Goal: Task Accomplishment & Management: Use online tool/utility

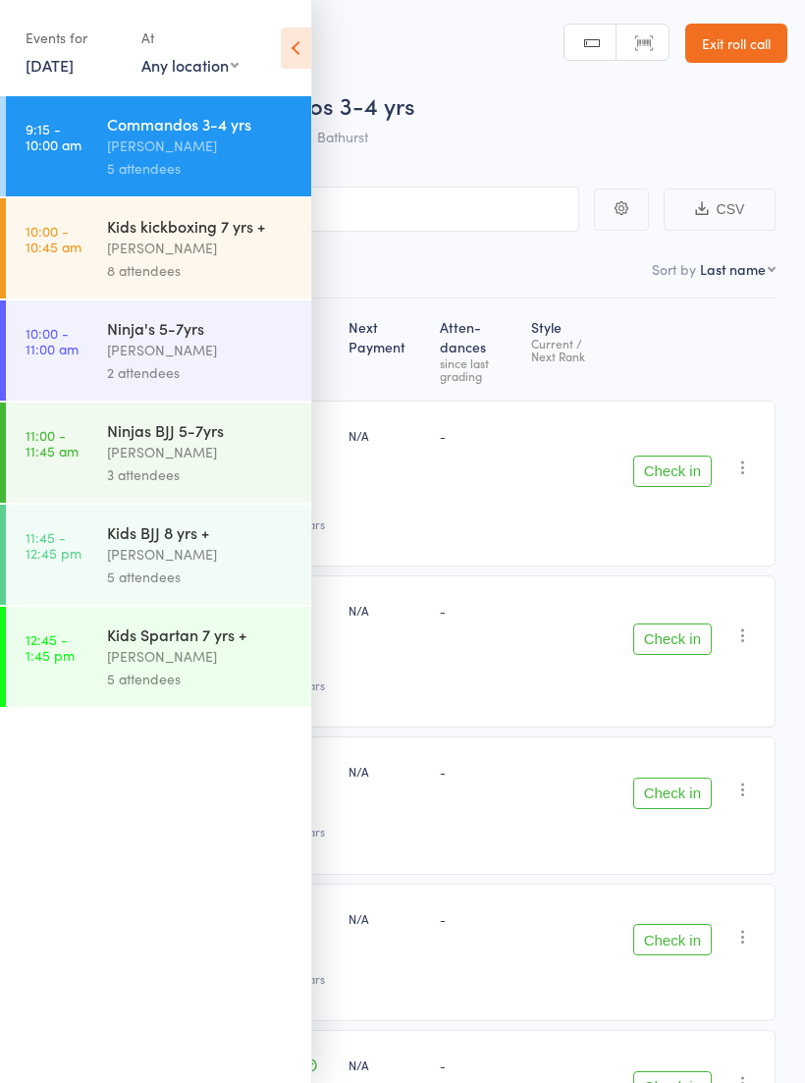
scroll to position [14, 0]
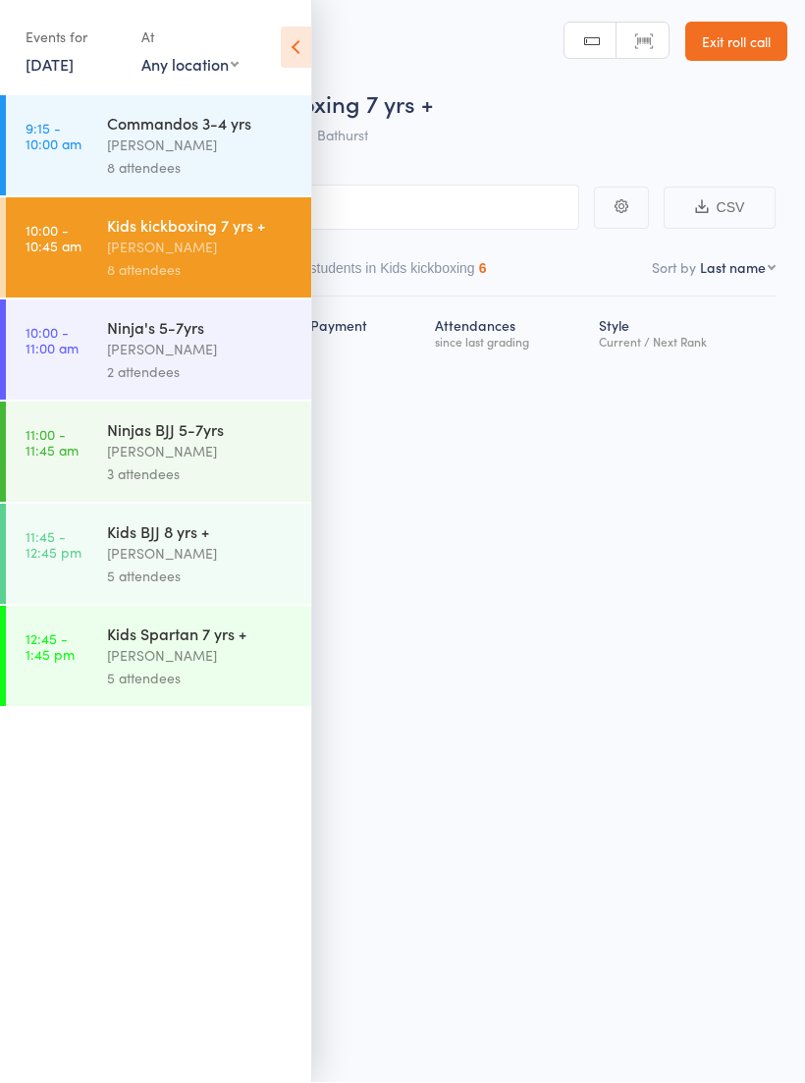
click at [296, 39] on icon at bounding box center [296, 47] width 30 height 41
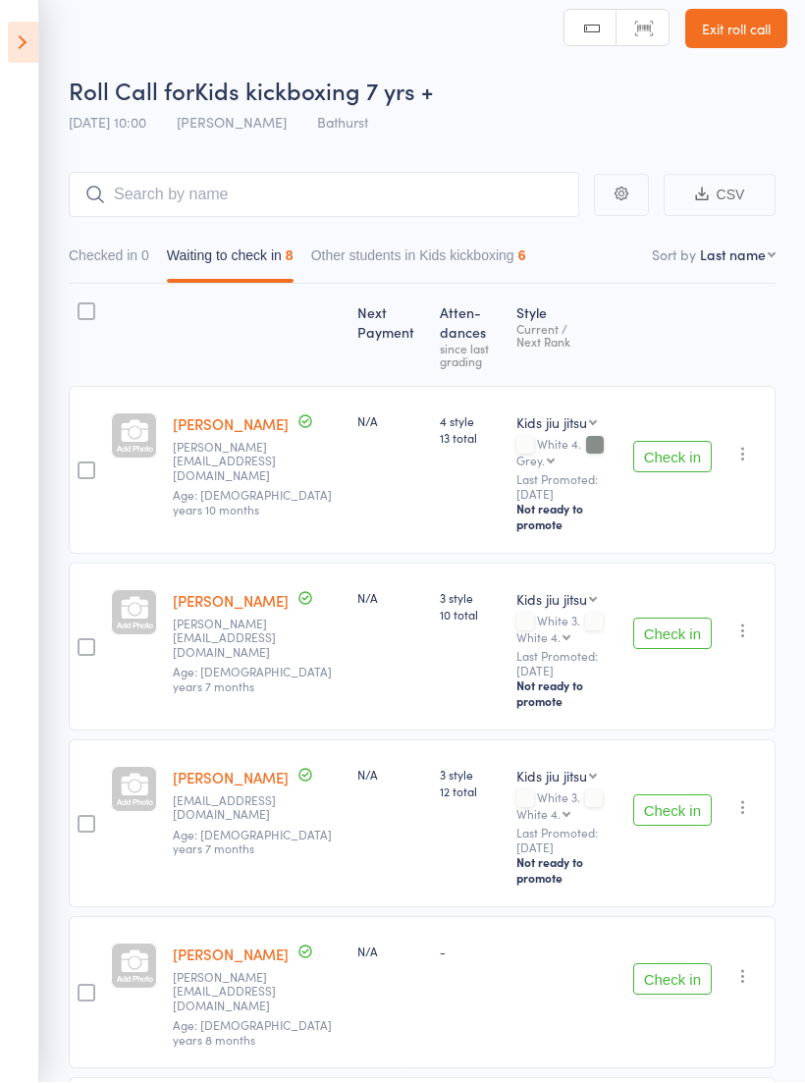
scroll to position [15, 0]
click at [665, 443] on button "Check in" at bounding box center [672, 456] width 79 height 31
click at [652, 618] on button "Check in" at bounding box center [672, 633] width 79 height 31
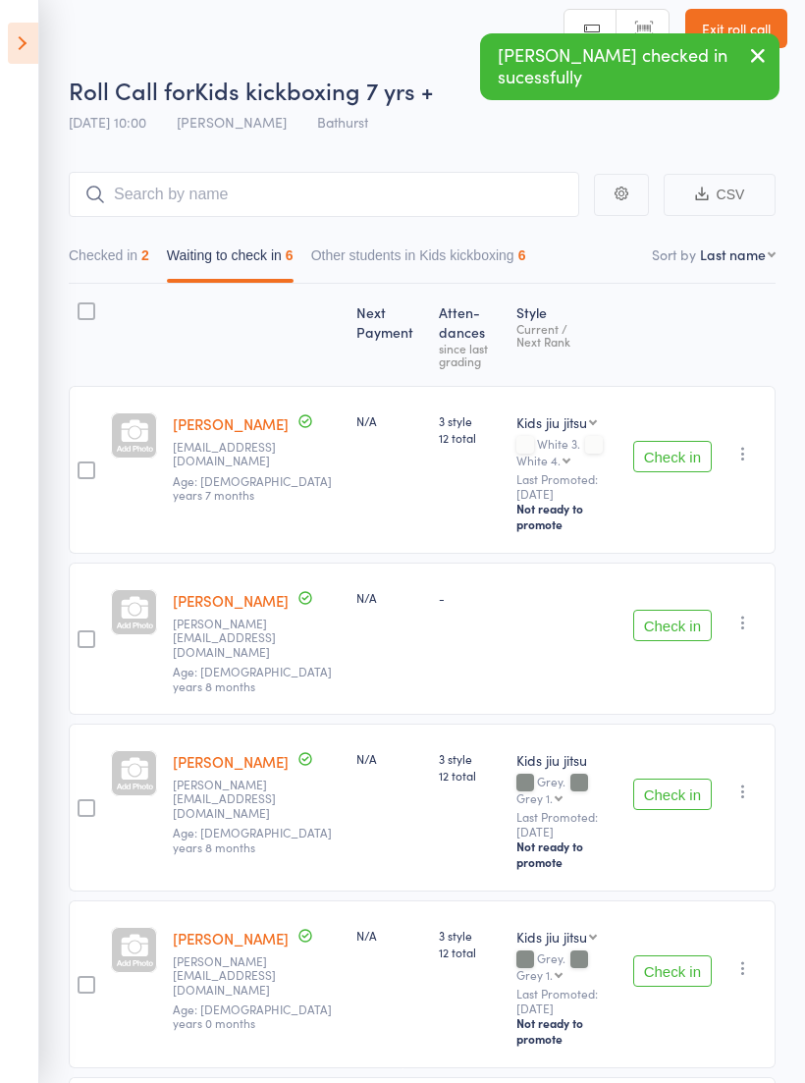
click at [130, 244] on button "Checked in 2" at bounding box center [109, 260] width 81 height 45
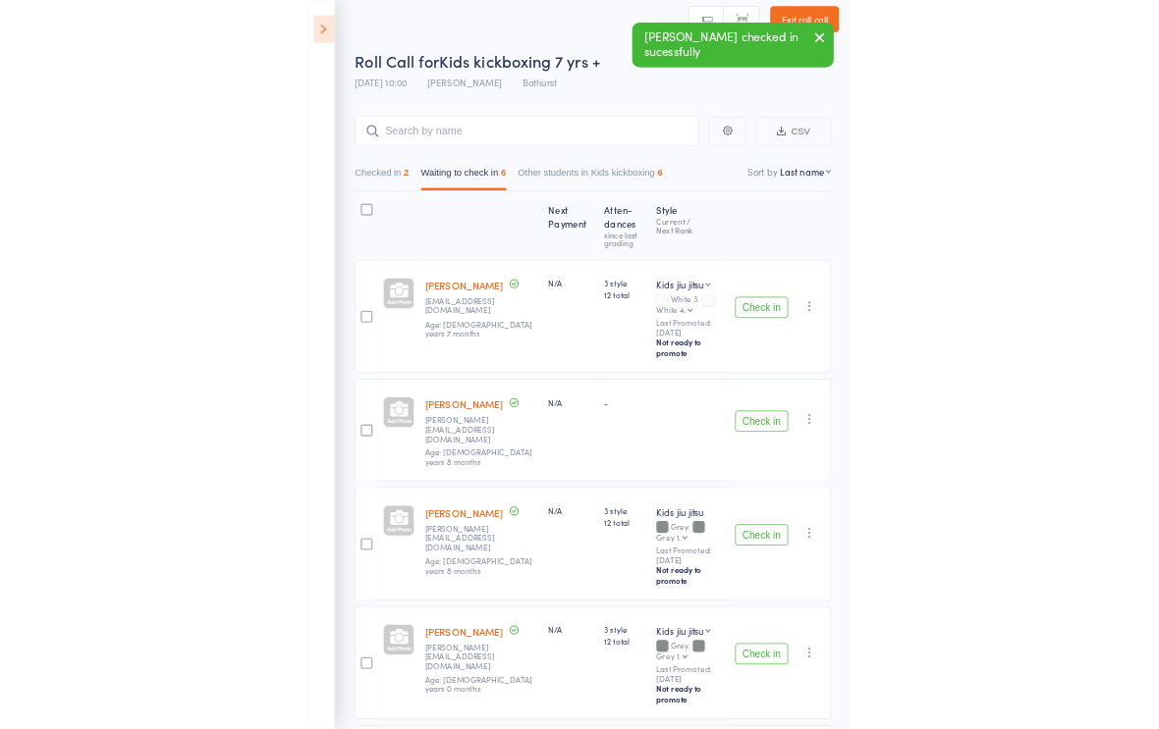
scroll to position [14, 0]
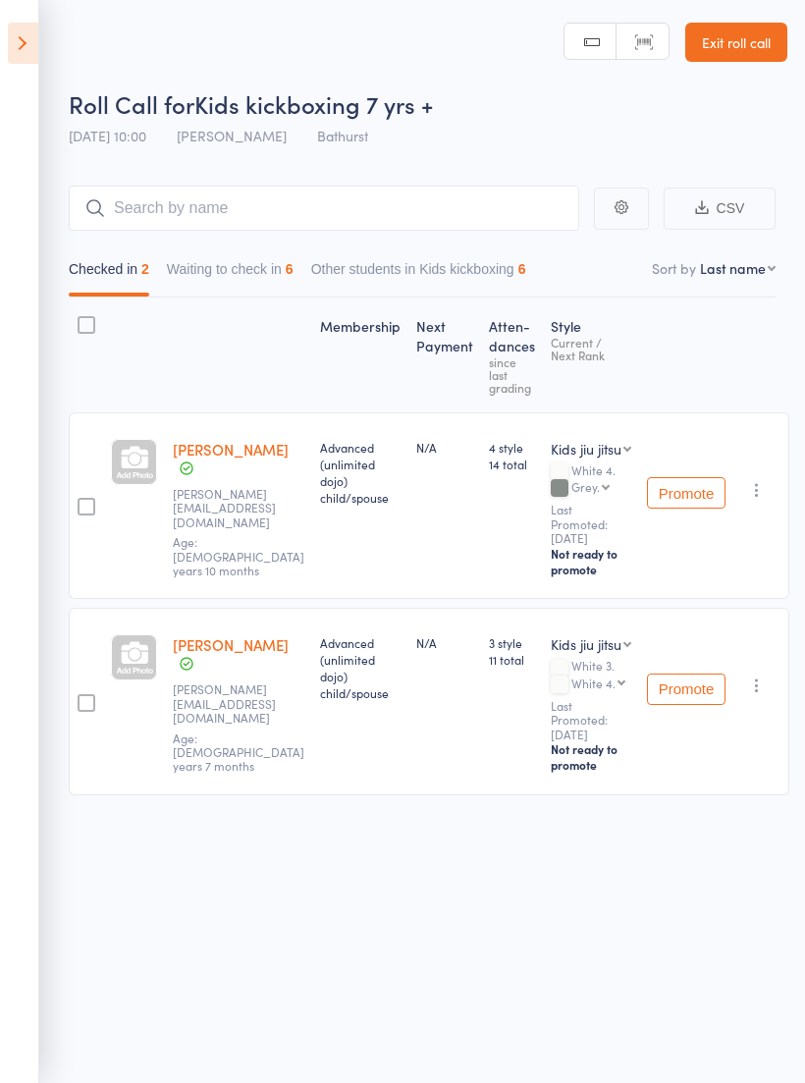
click at [245, 266] on button "Waiting to check in 6" at bounding box center [230, 273] width 127 height 45
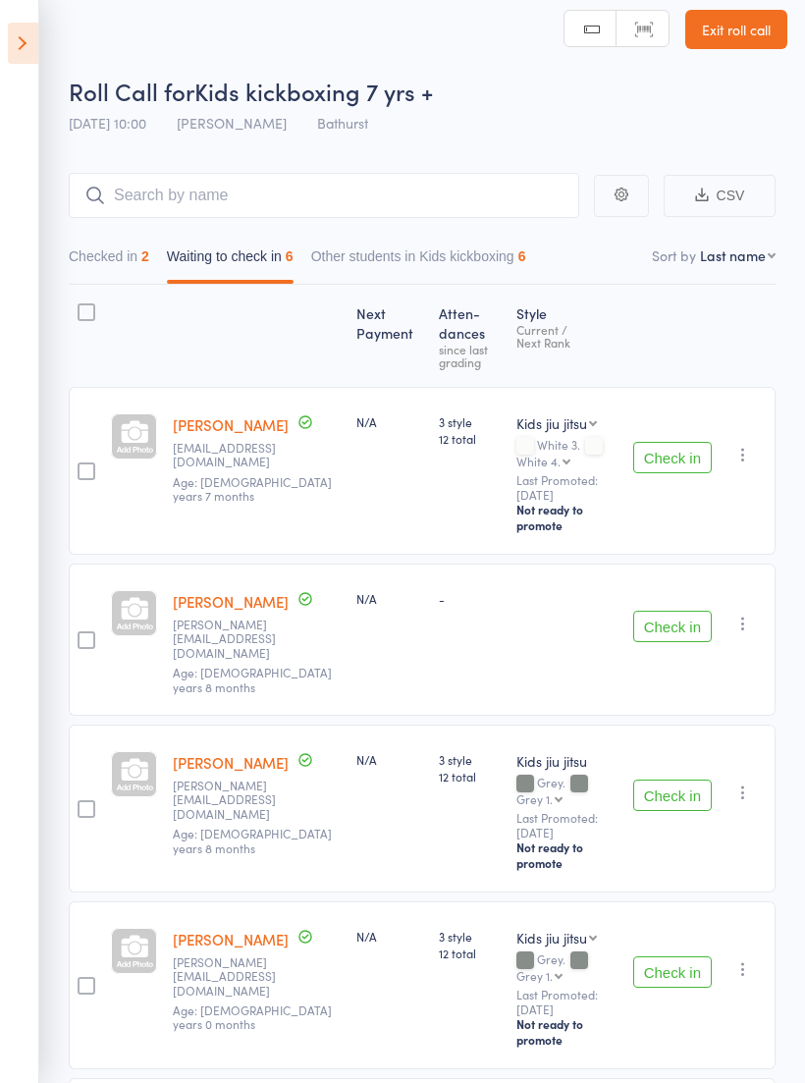
click at [644, 446] on button "Check in" at bounding box center [672, 457] width 79 height 31
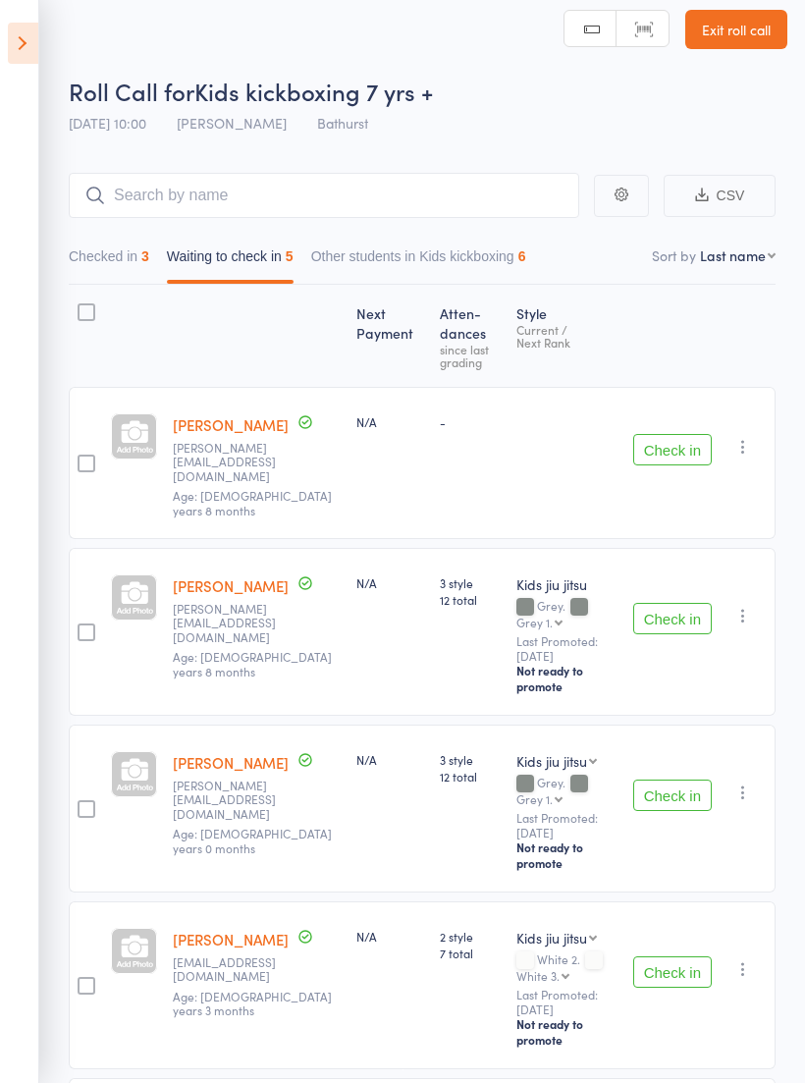
click at [746, 437] on icon "button" at bounding box center [743, 447] width 20 height 20
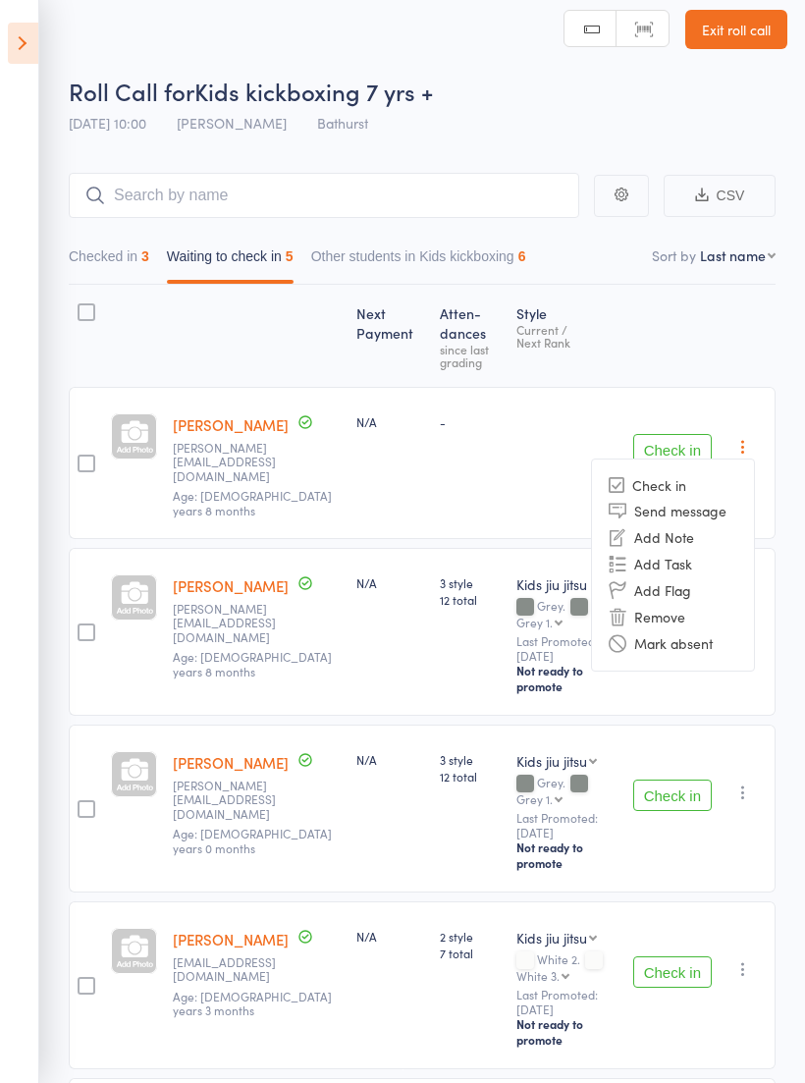
click at [673, 604] on li "Remove" at bounding box center [673, 617] width 162 height 27
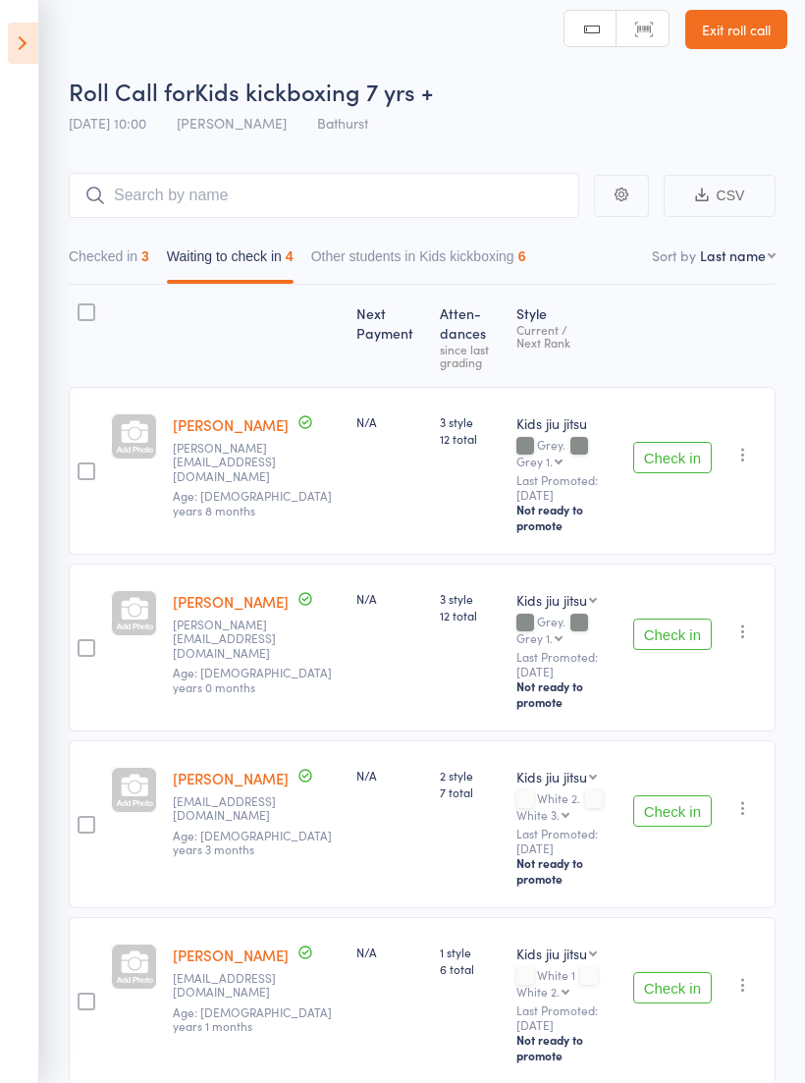
click at [747, 455] on icon "button" at bounding box center [743, 455] width 20 height 20
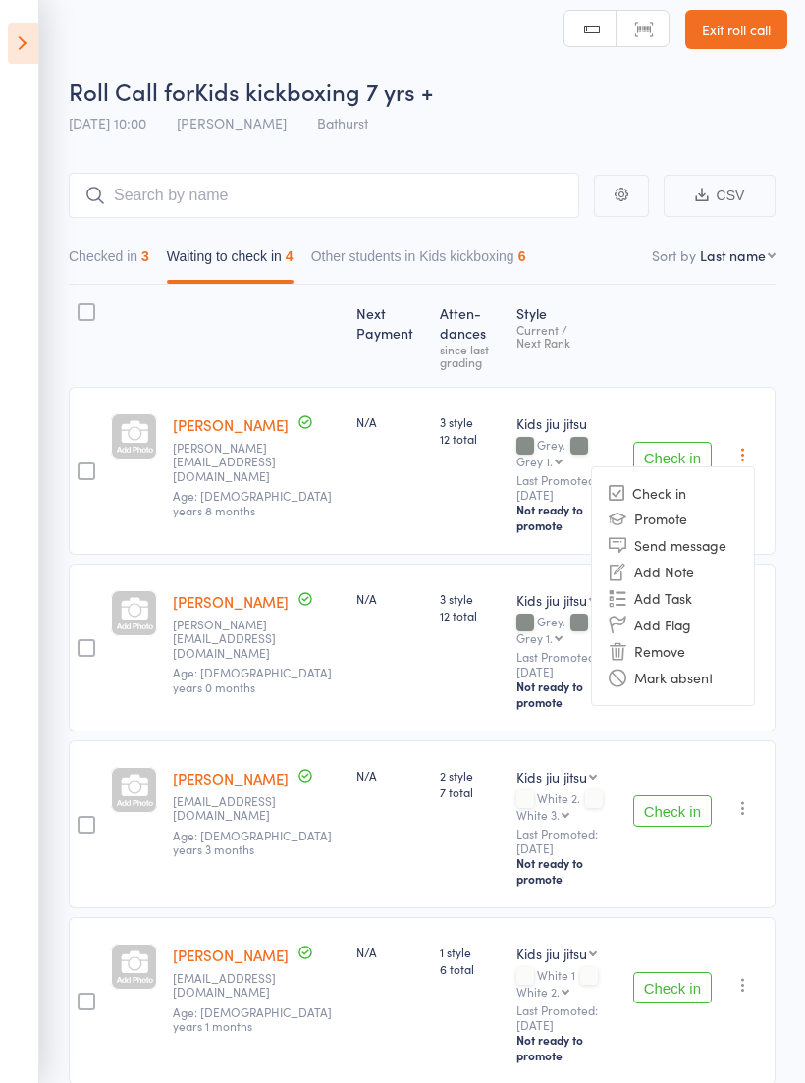
click at [671, 619] on li "Add Flag" at bounding box center [673, 625] width 162 height 27
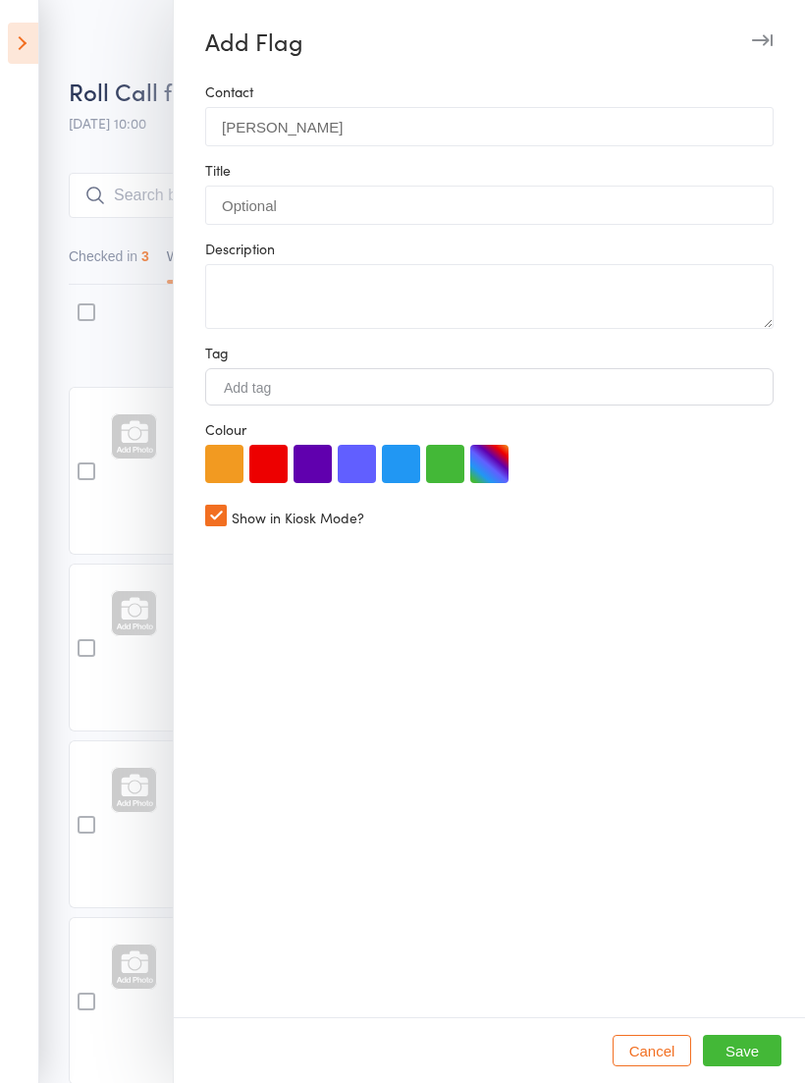
click at [664, 1042] on button "Cancel" at bounding box center [652, 1050] width 79 height 31
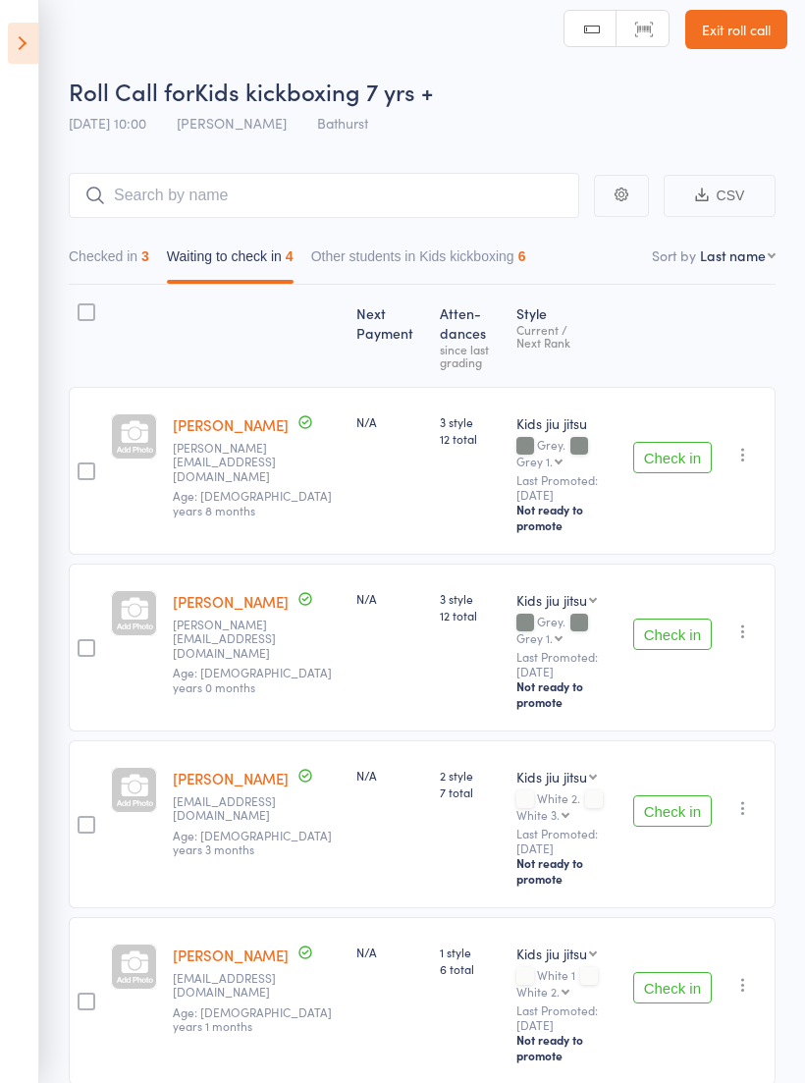
click at [746, 449] on icon "button" at bounding box center [743, 455] width 20 height 20
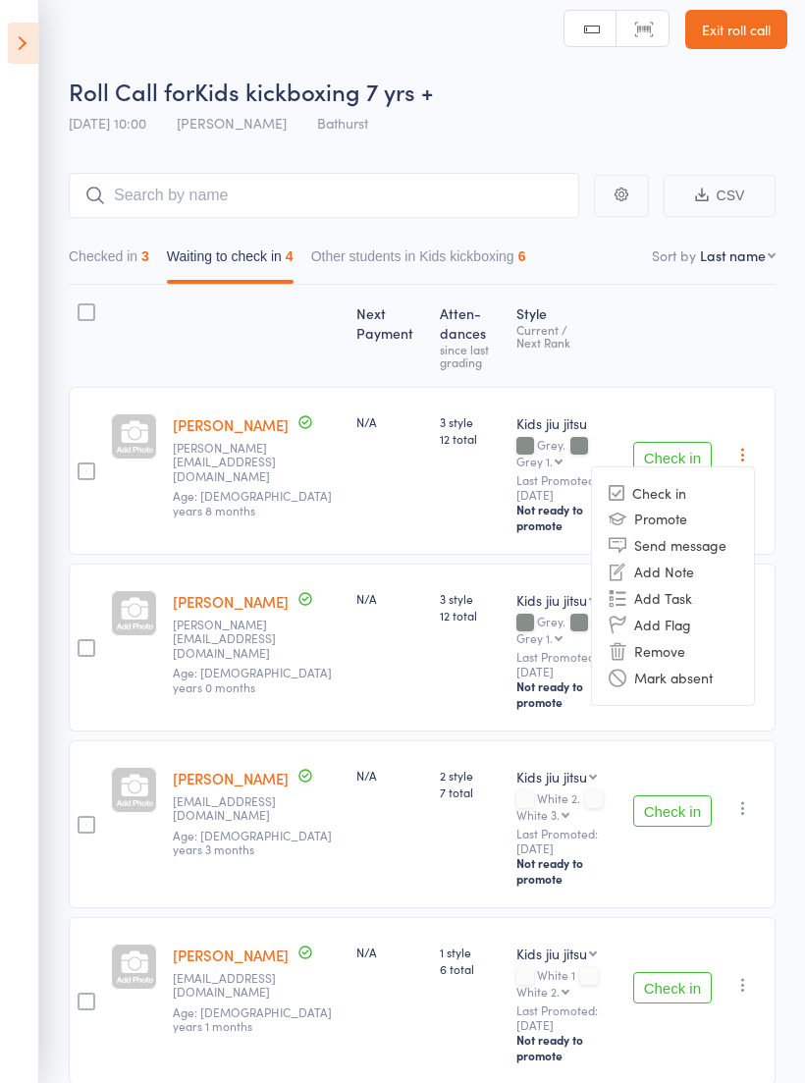
click at [664, 639] on li "Remove" at bounding box center [673, 651] width 162 height 27
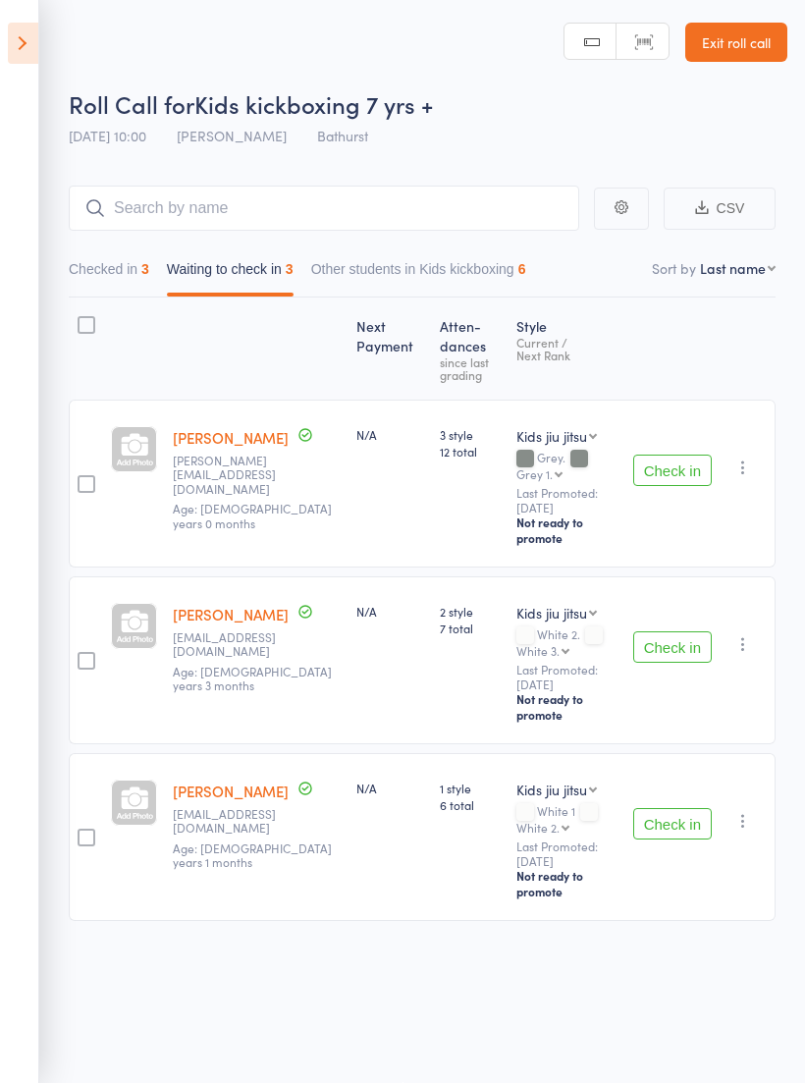
click at [746, 458] on icon "button" at bounding box center [743, 468] width 20 height 20
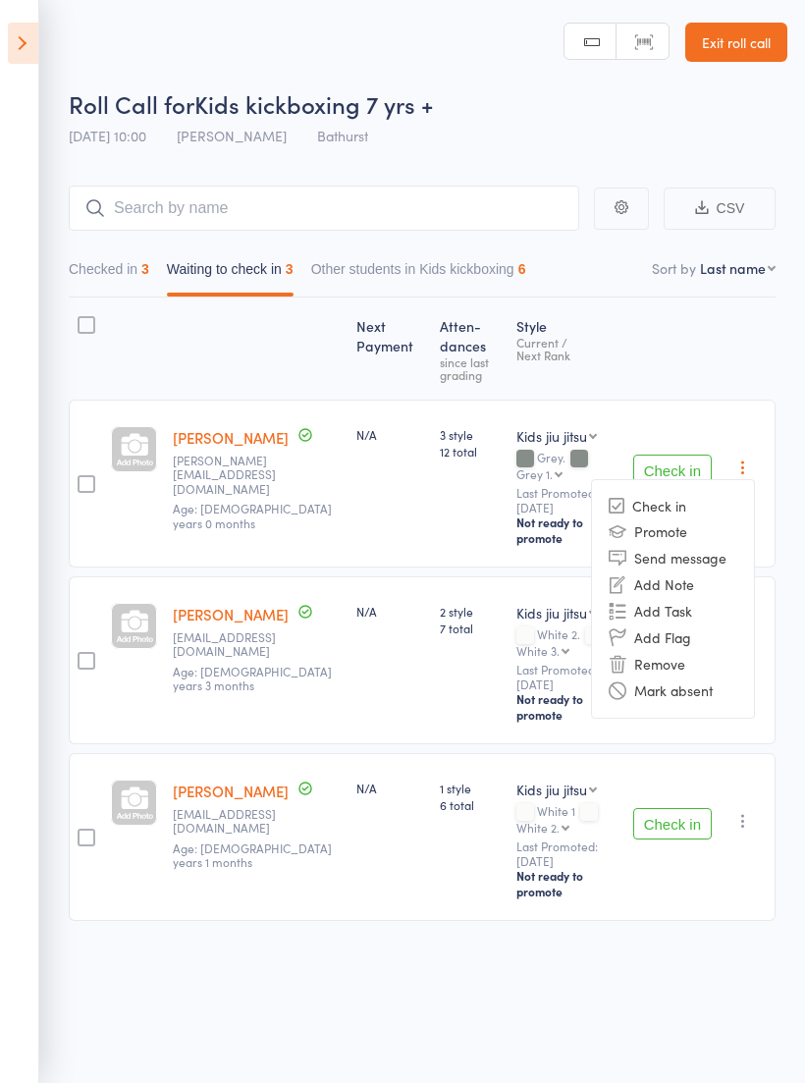
click at [647, 651] on li "Remove" at bounding box center [673, 664] width 162 height 27
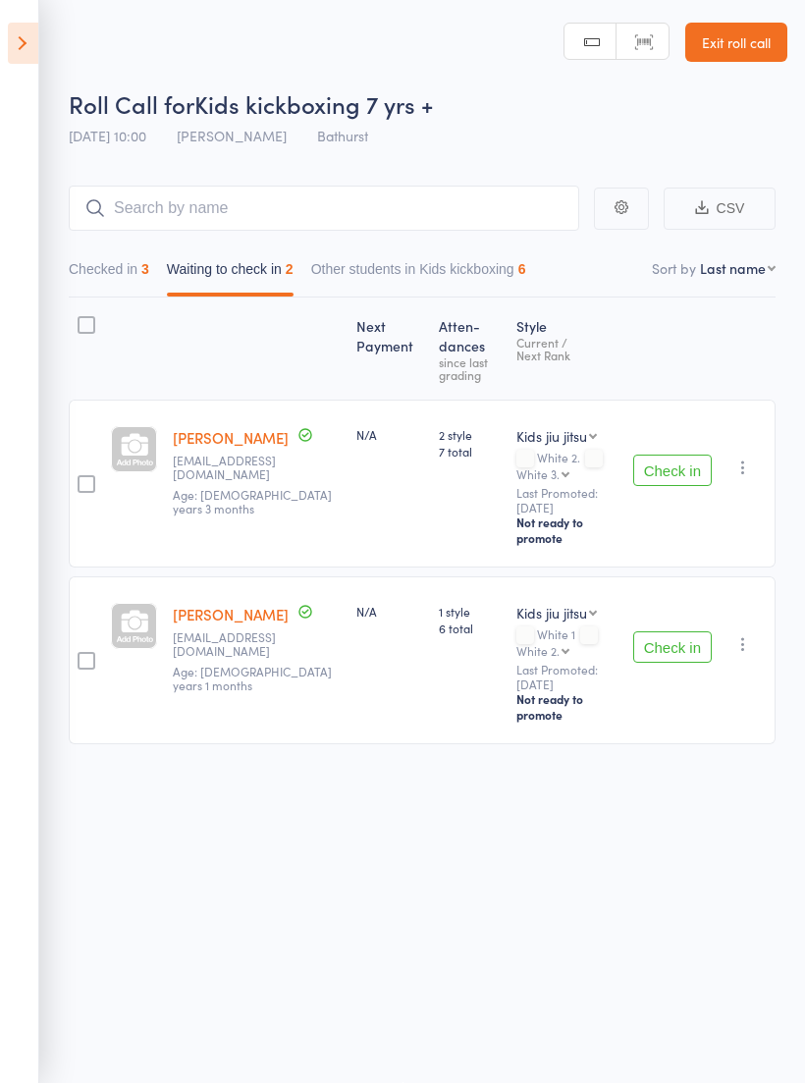
click at [674, 455] on button "Check in" at bounding box center [672, 470] width 79 height 31
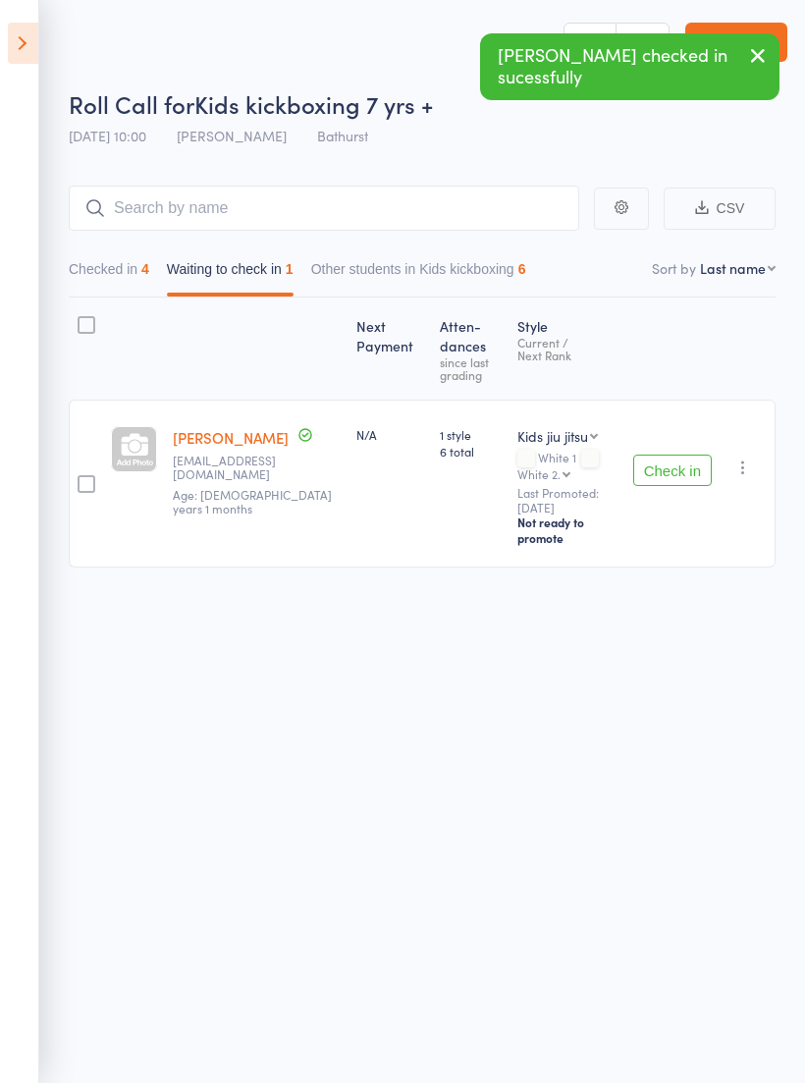
click at [687, 455] on button "Check in" at bounding box center [672, 470] width 79 height 31
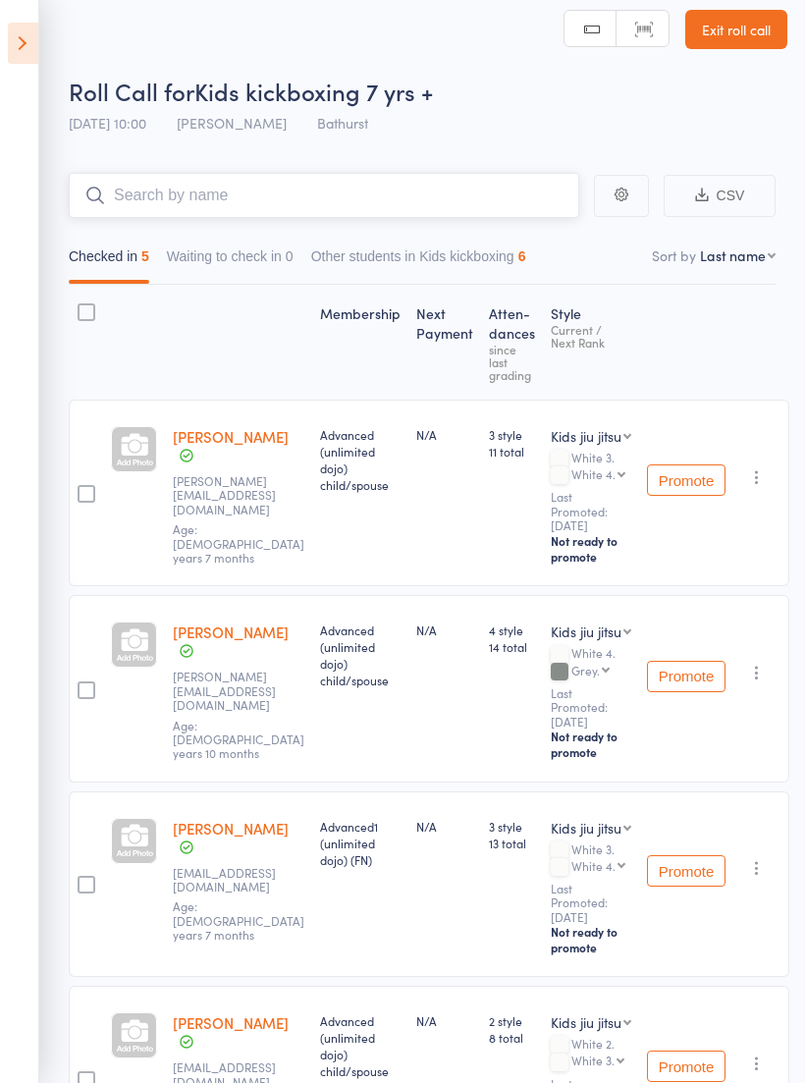
click at [440, 184] on input "search" at bounding box center [324, 195] width 511 height 45
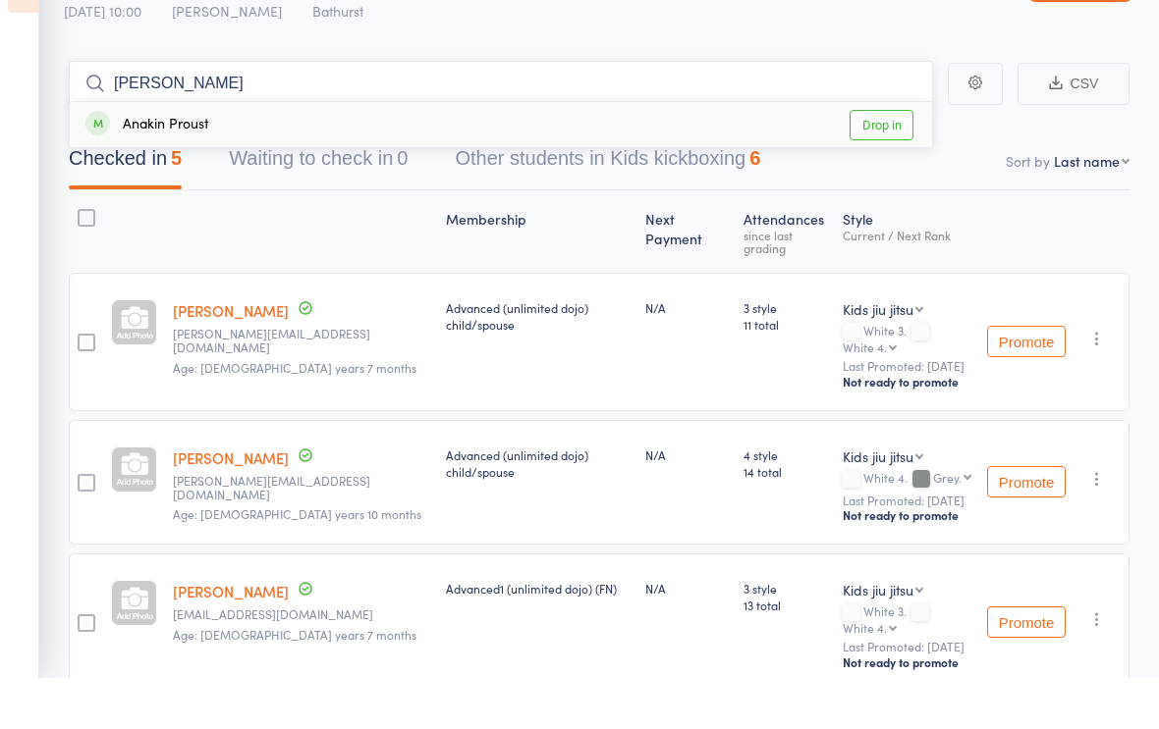
type input "Ana"
click at [251, 153] on div "Anakin Proust Drop in" at bounding box center [501, 175] width 862 height 45
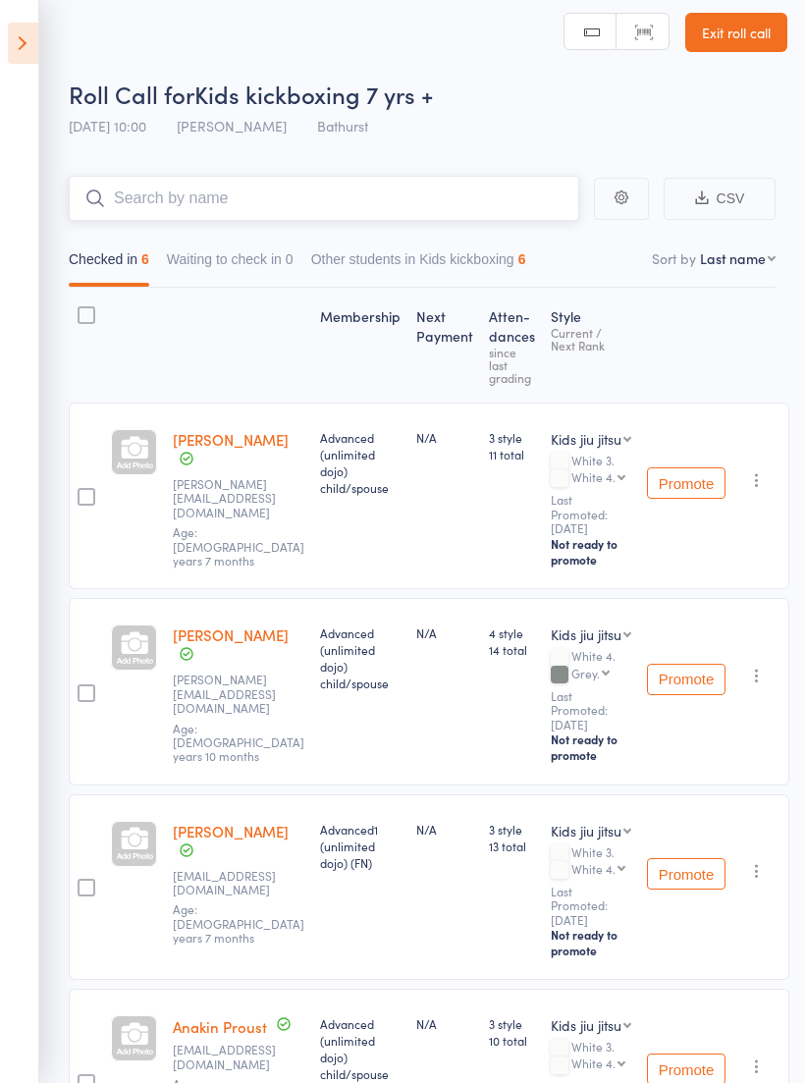
scroll to position [0, 0]
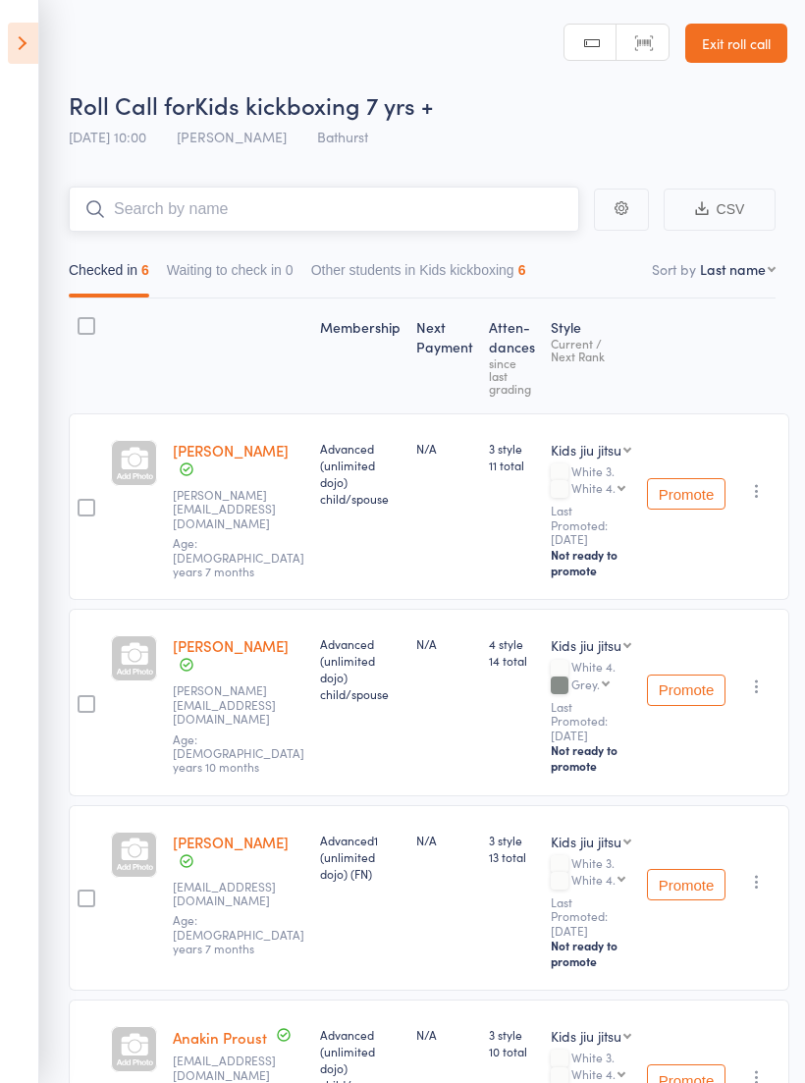
click at [137, 210] on input "search" at bounding box center [324, 209] width 511 height 45
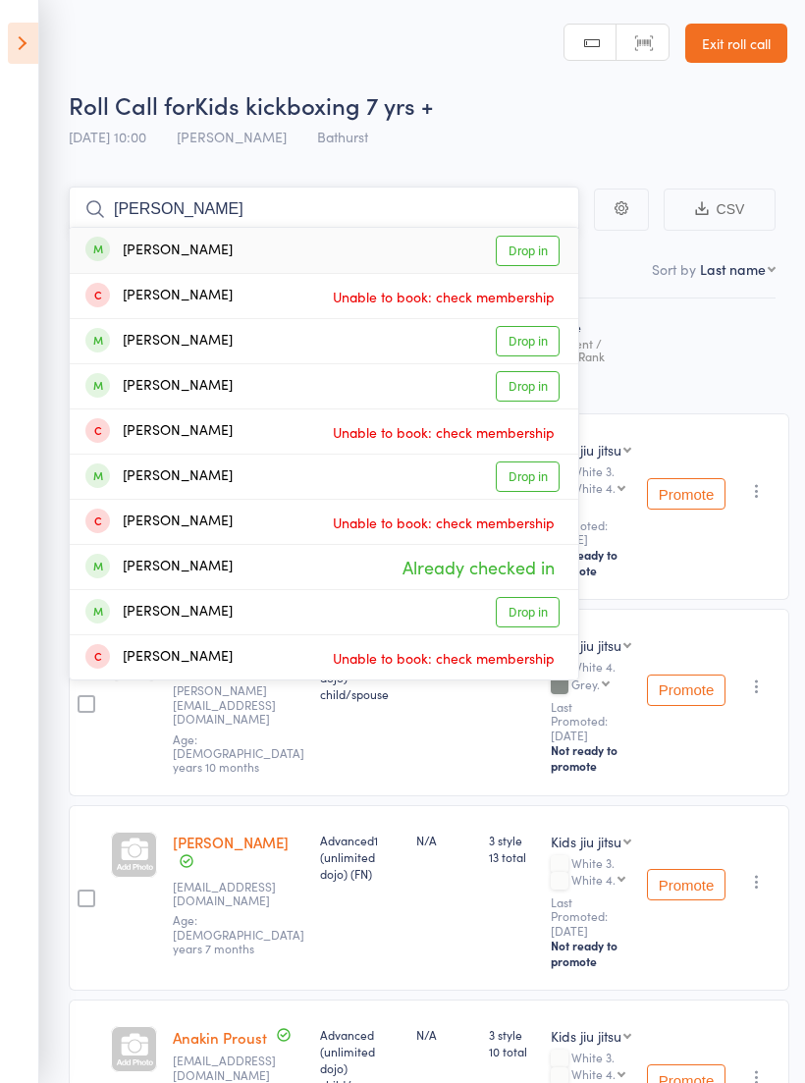
type input "[PERSON_NAME]"
click at [257, 247] on div "Riley Haas Drop in" at bounding box center [324, 250] width 509 height 45
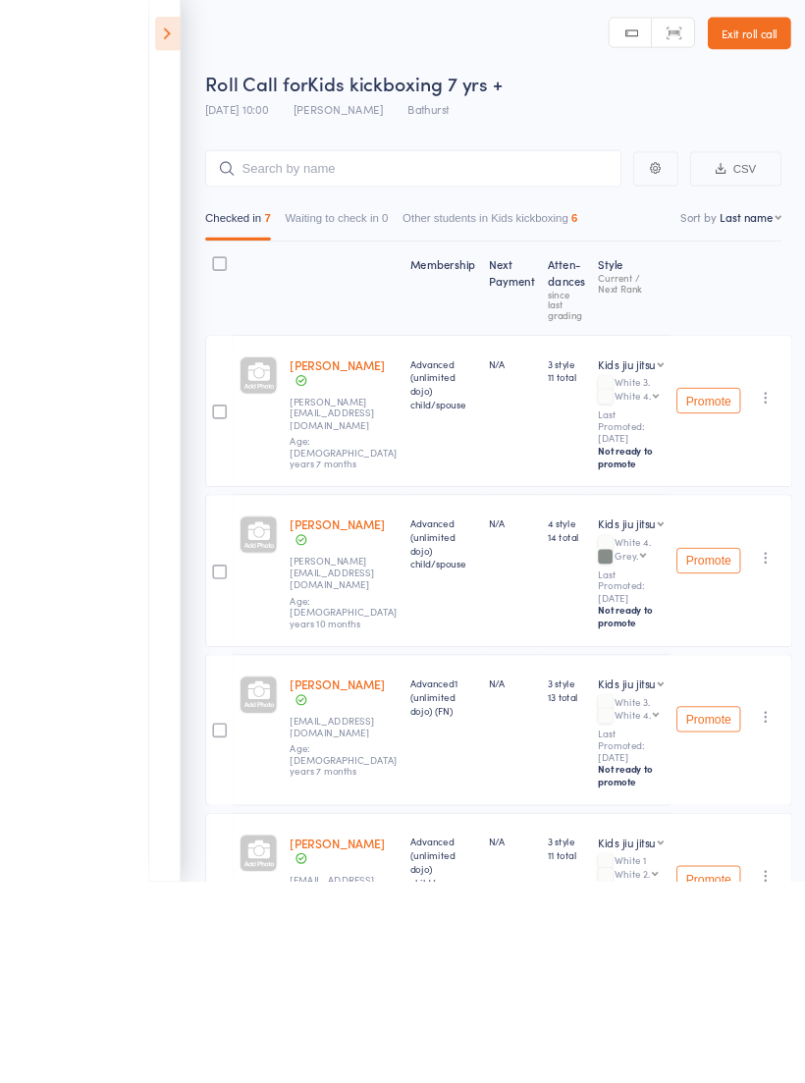
scroll to position [2, 0]
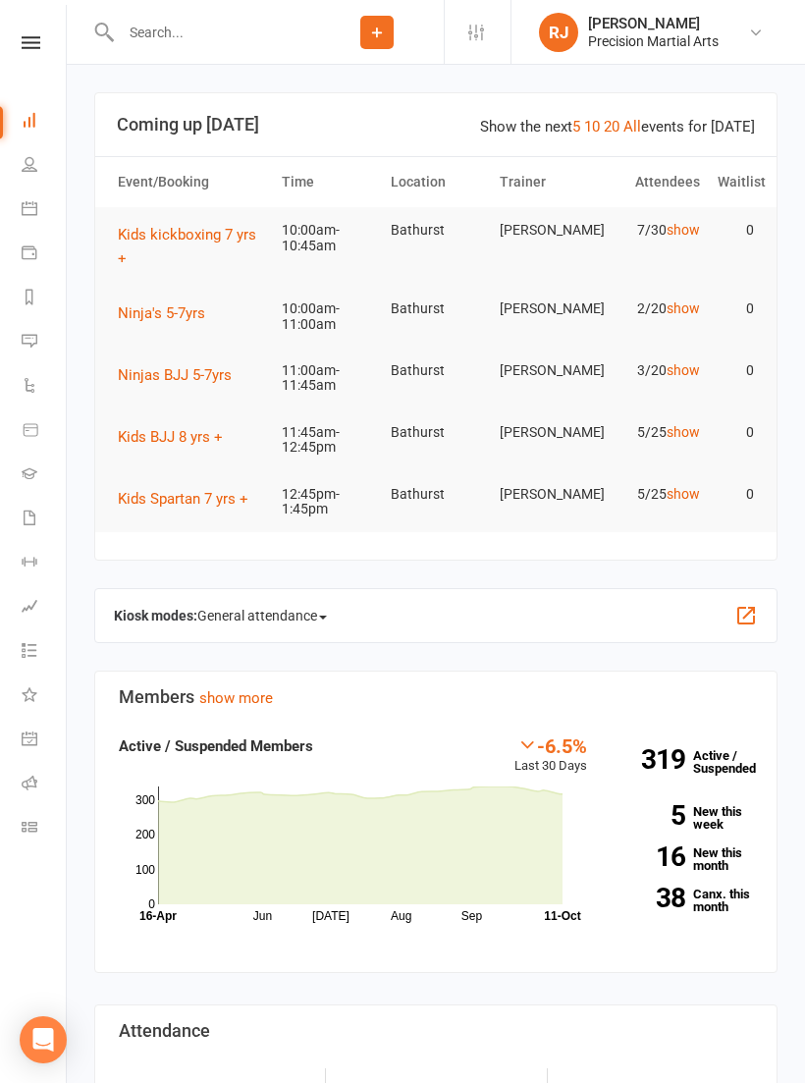
scroll to position [0, 2]
click at [22, 37] on icon at bounding box center [31, 42] width 19 height 13
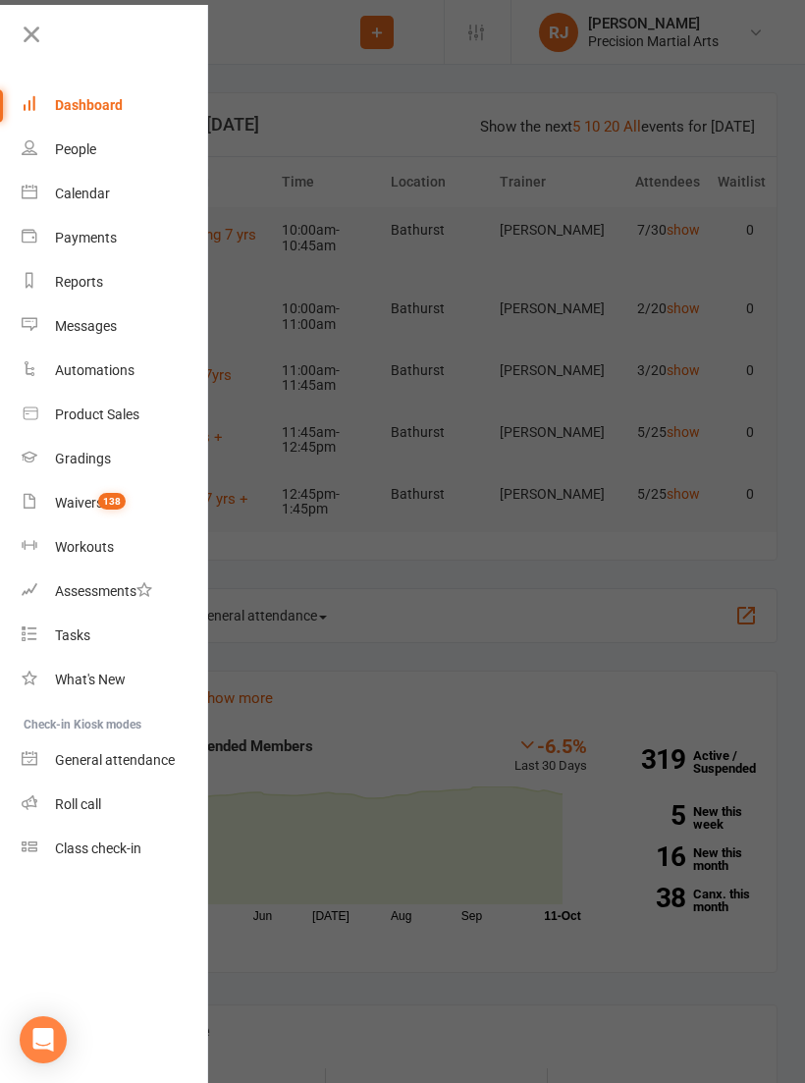
click at [28, 800] on icon at bounding box center [30, 802] width 16 height 16
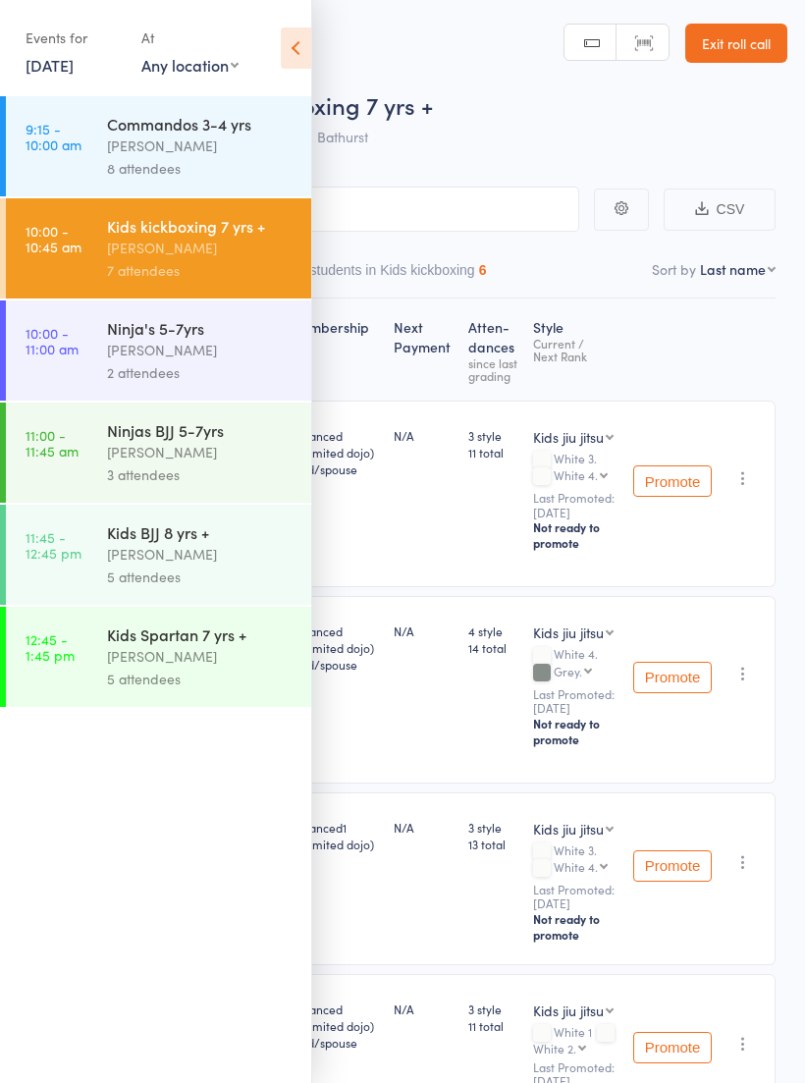
click at [78, 254] on time "10:00 - 10:45 am" at bounding box center [54, 238] width 56 height 31
click at [325, 39] on header "Roll Call for Kids kickboxing 7 yrs + 11 Oct 10:00 Jordan Hickey Bathurst Manua…" at bounding box center [402, 78] width 805 height 157
click at [284, 72] on div "Events for 11 Oct, 2025 11 Oct, 2025 October 2025 Sun Mon Tue Wed Thu Fri Sat 4…" at bounding box center [155, 49] width 311 height 99
click at [297, 45] on icon at bounding box center [296, 47] width 30 height 41
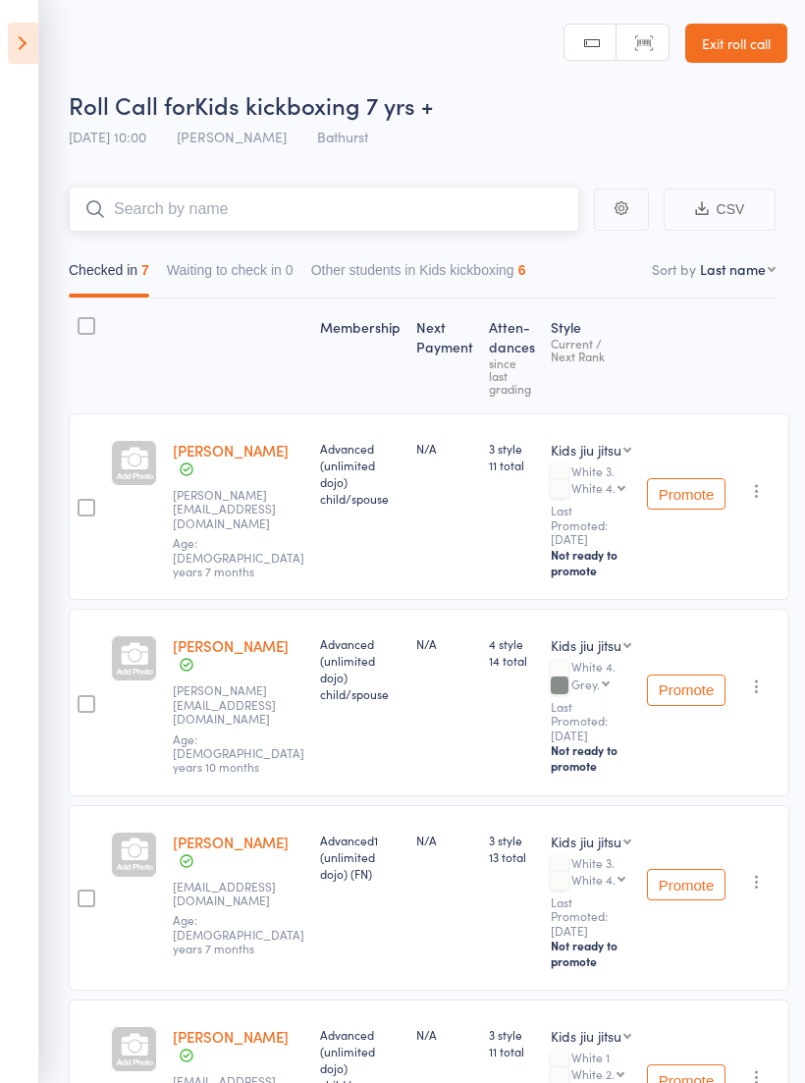
click at [433, 189] on input "search" at bounding box center [324, 209] width 511 height 45
click at [204, 208] on input "search" at bounding box center [324, 209] width 511 height 45
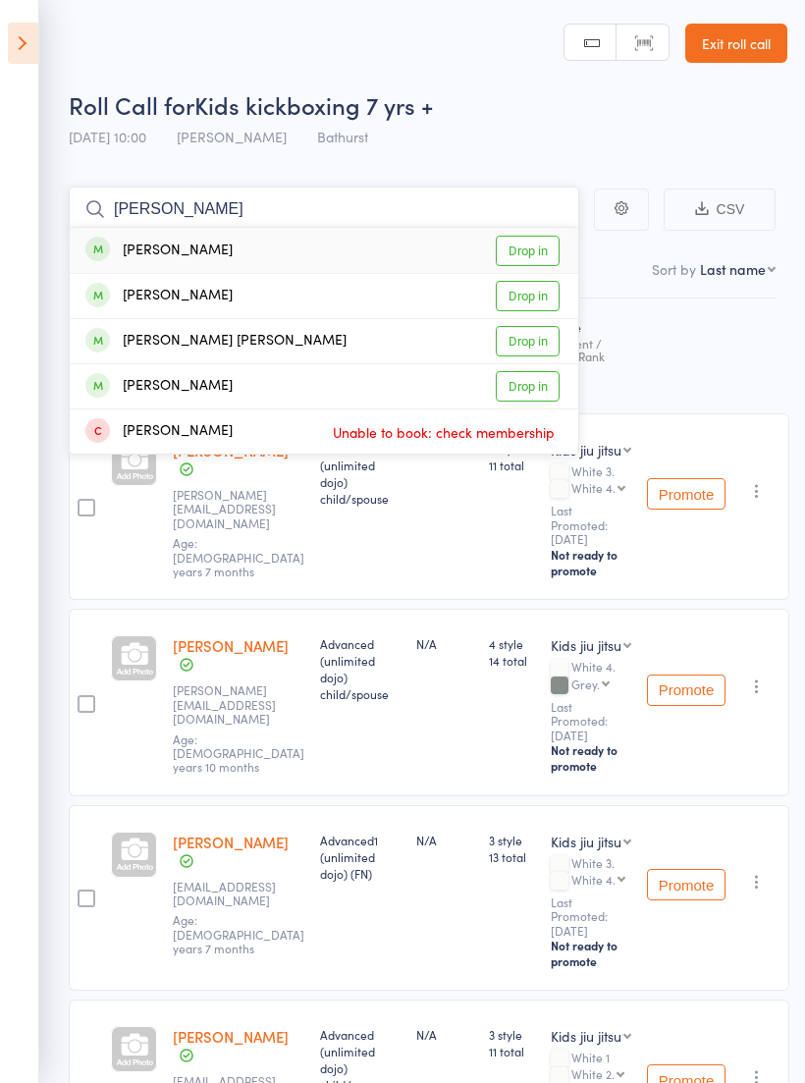
type input "Anna"
click at [539, 255] on link "Drop in" at bounding box center [528, 251] width 64 height 30
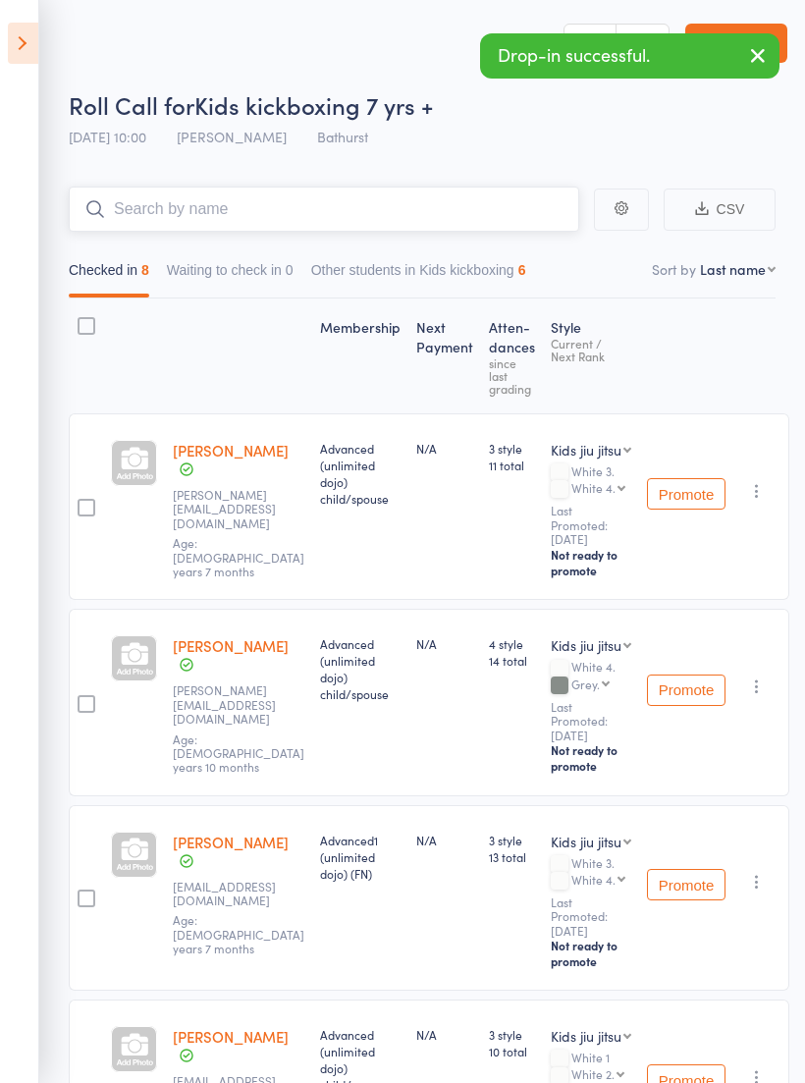
click at [323, 197] on input "search" at bounding box center [324, 209] width 511 height 45
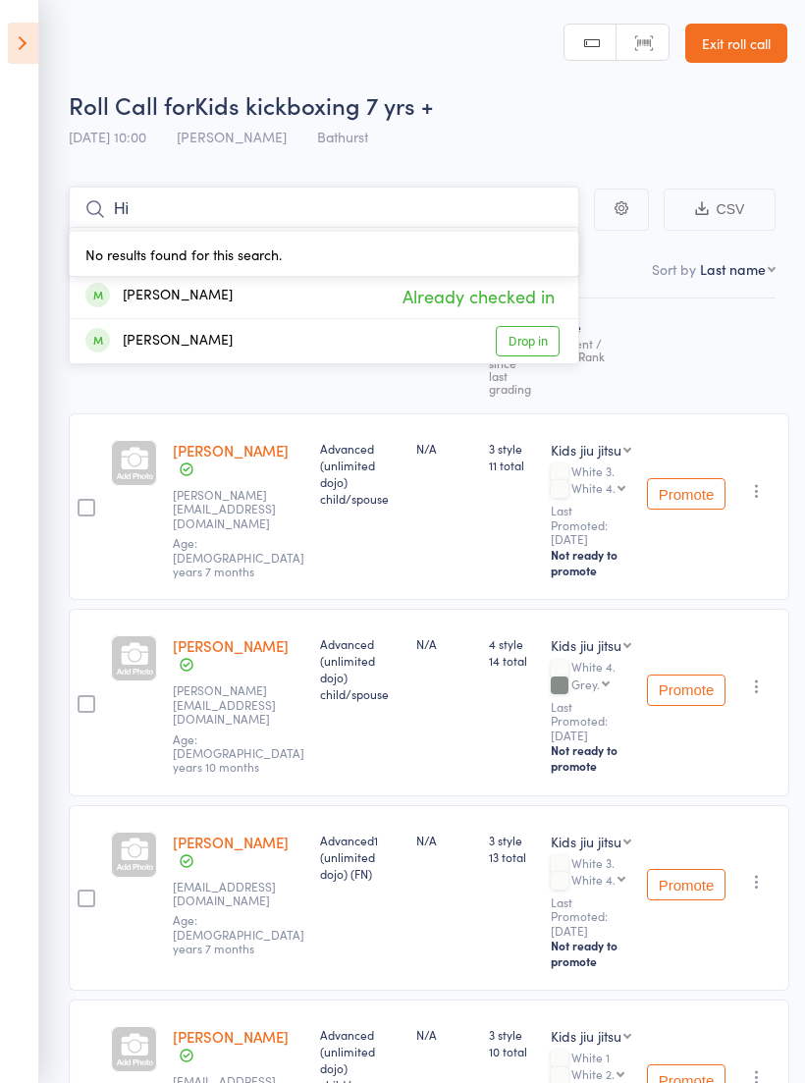
type input "H"
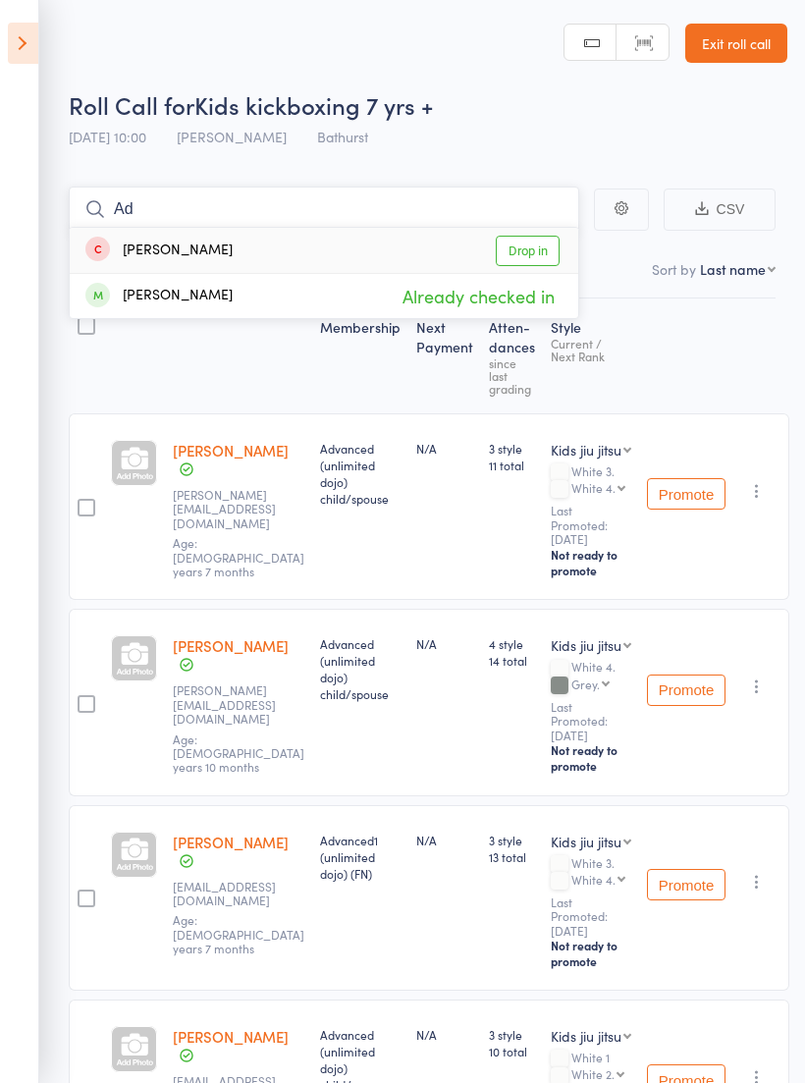
type input "A"
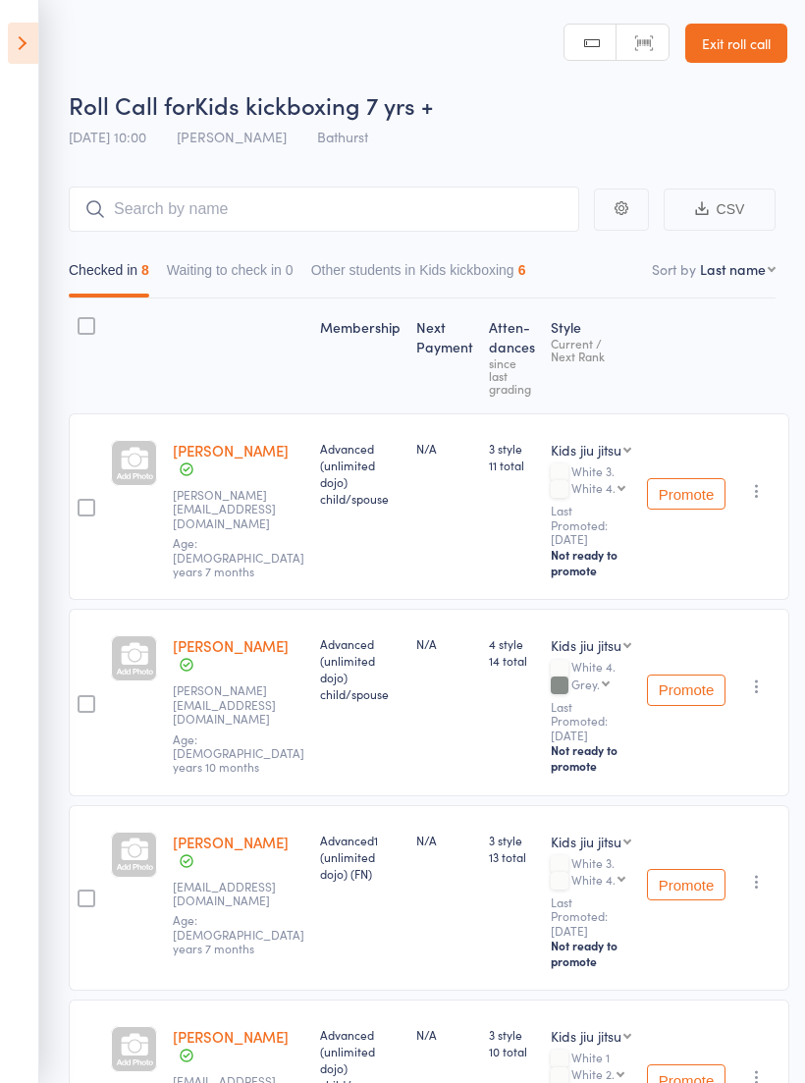
click at [29, 42] on icon at bounding box center [23, 43] width 30 height 41
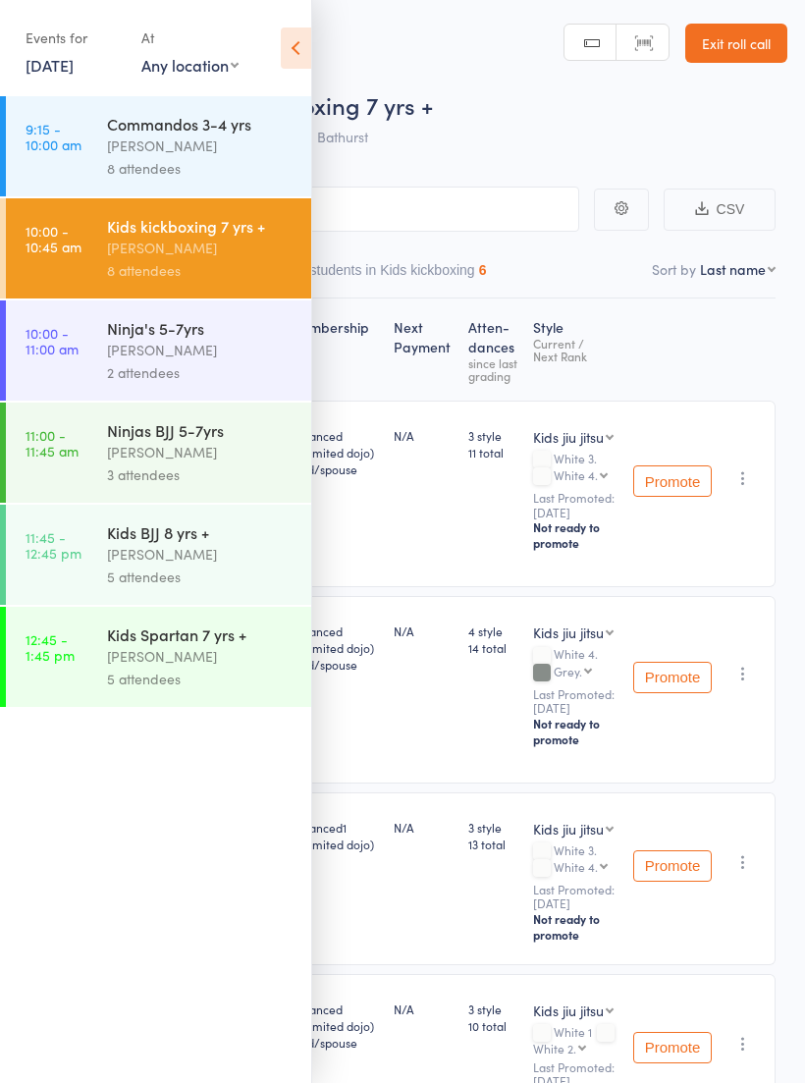
click at [216, 351] on div "[PERSON_NAME]" at bounding box center [201, 350] width 188 height 23
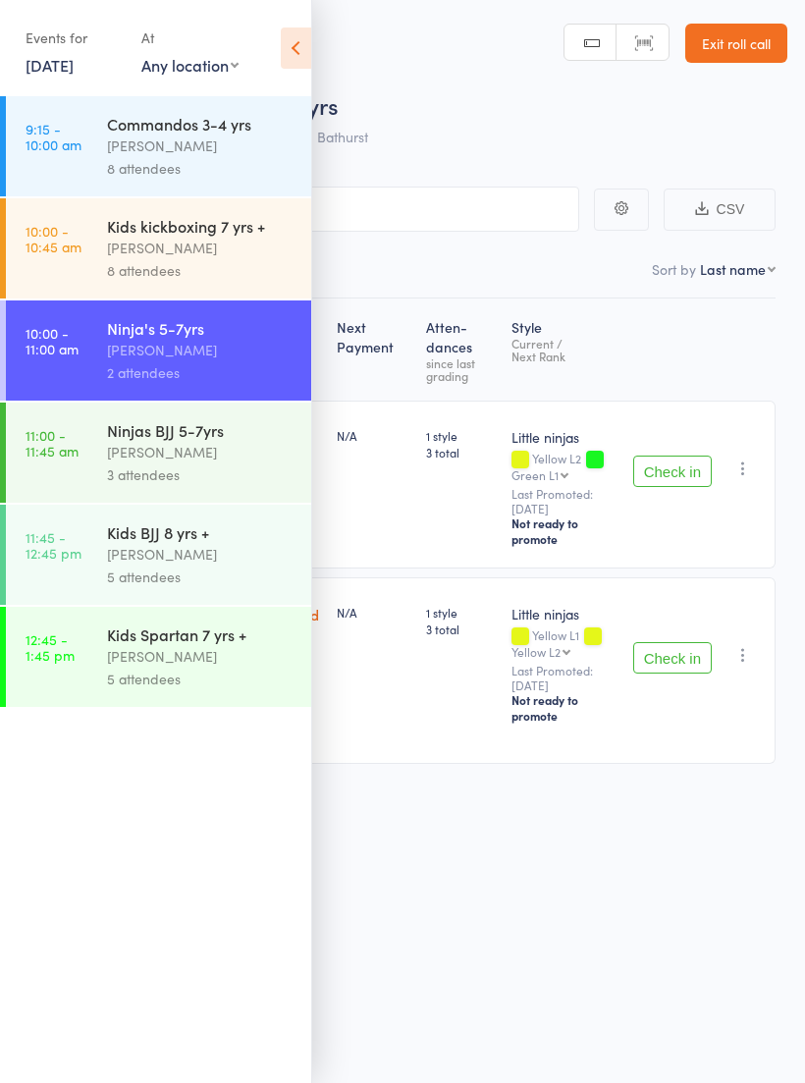
click at [321, 43] on header "Roll Call for Ninja's 5-7yrs 11 Oct 10:00 Isabella Morris Bathurst Manual searc…" at bounding box center [402, 78] width 805 height 157
click at [307, 43] on icon at bounding box center [296, 47] width 30 height 41
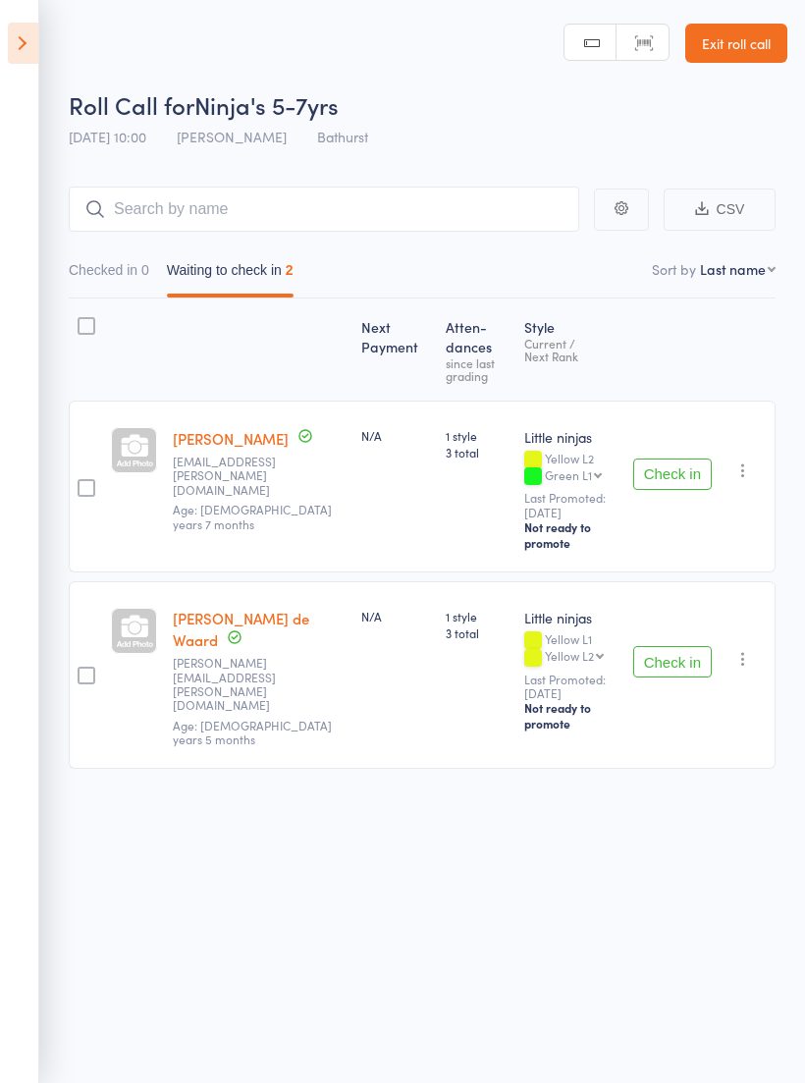
click at [675, 469] on button "Check in" at bounding box center [672, 474] width 79 height 31
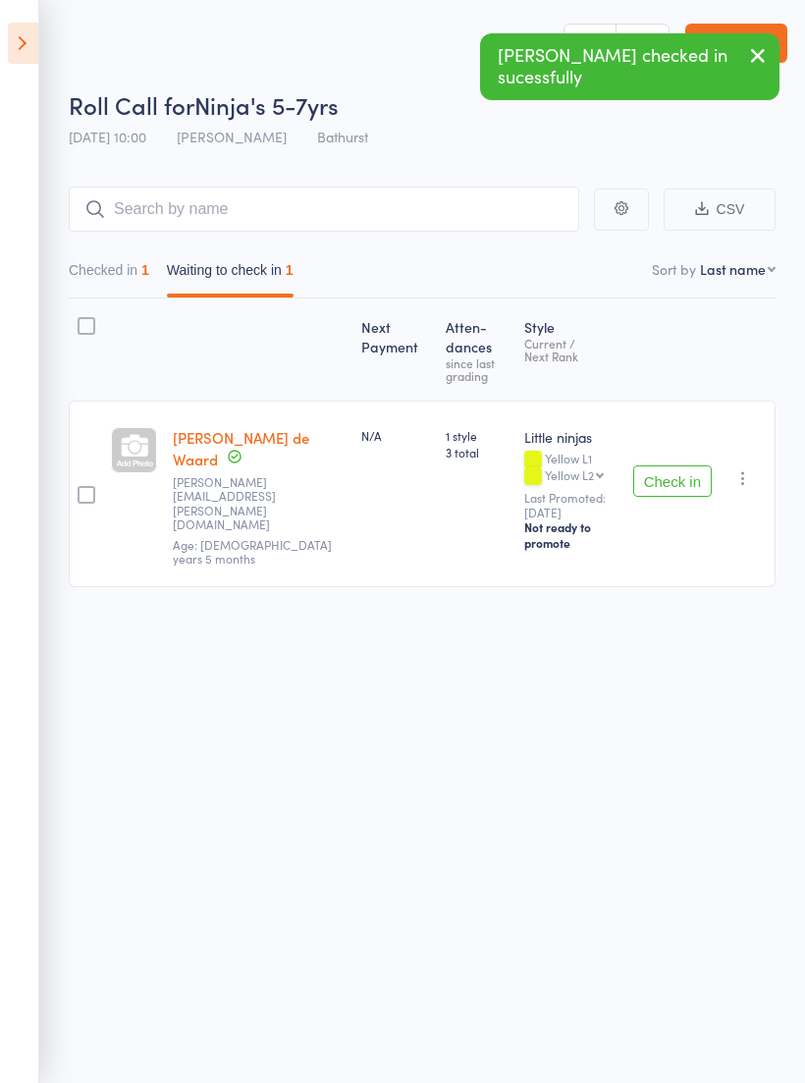
click at [673, 465] on button "Check in" at bounding box center [672, 480] width 79 height 31
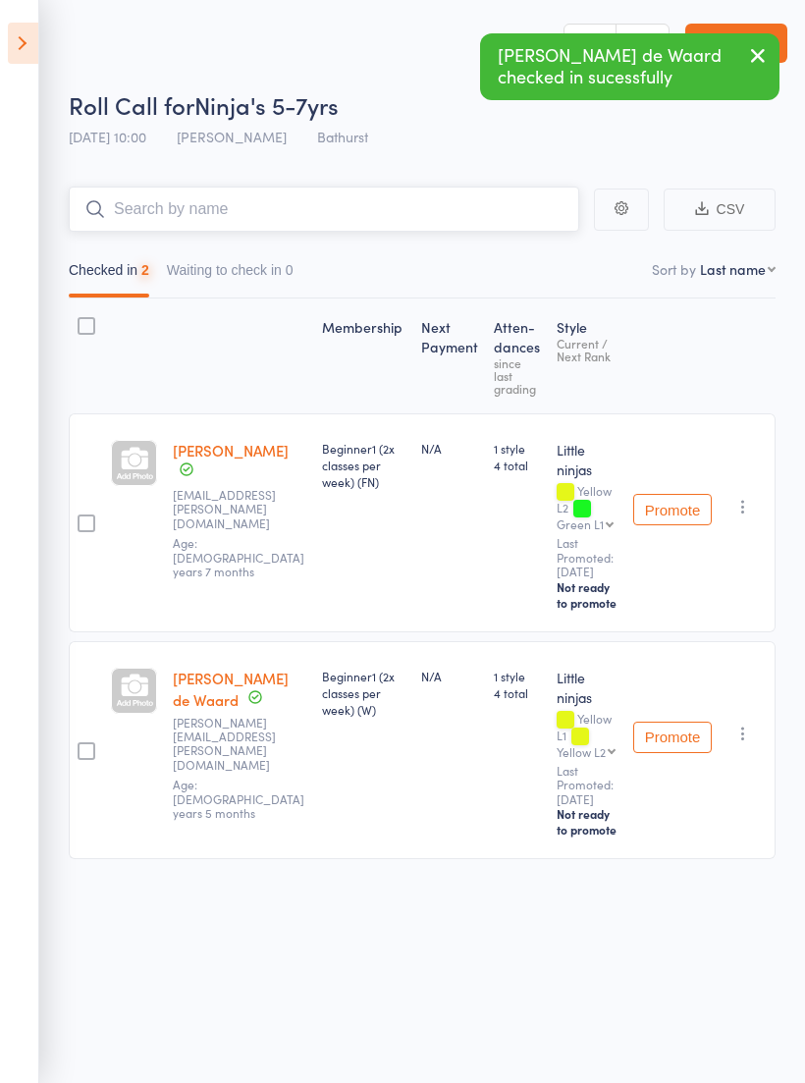
click at [296, 207] on input "search" at bounding box center [324, 209] width 511 height 45
type input "Ilea"
click at [543, 243] on link "Drop in" at bounding box center [528, 251] width 64 height 30
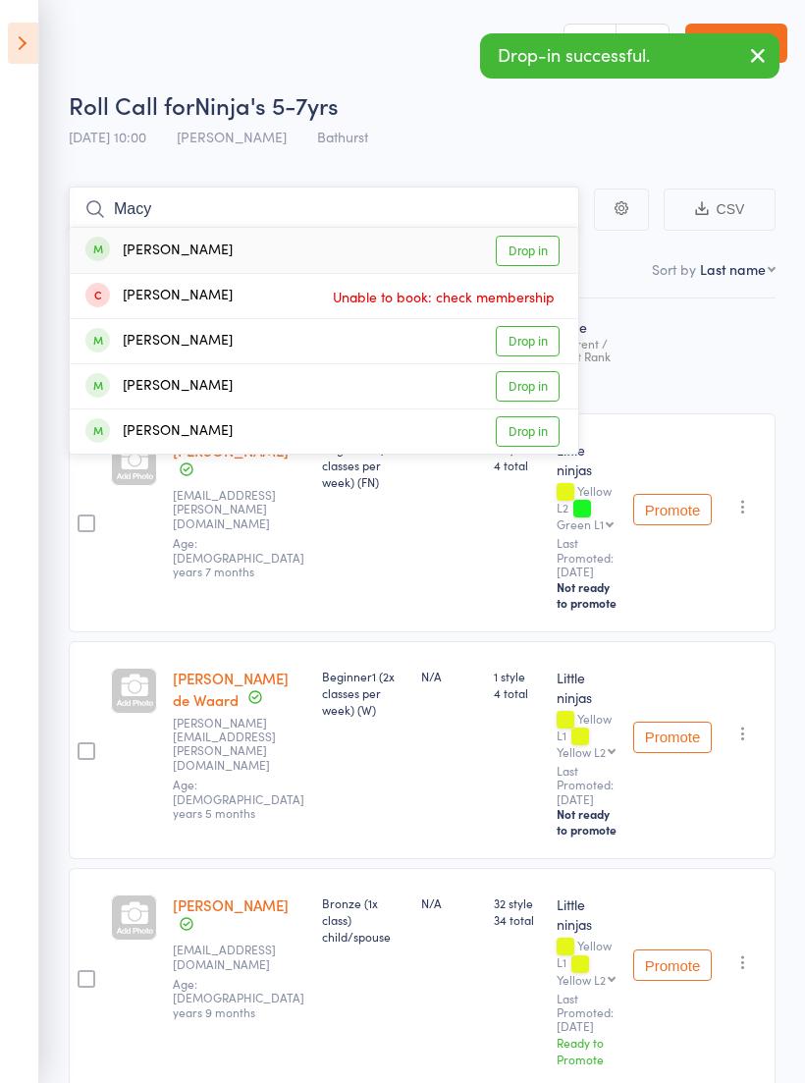
type input "Macy"
click at [527, 247] on link "Drop in" at bounding box center [528, 251] width 64 height 30
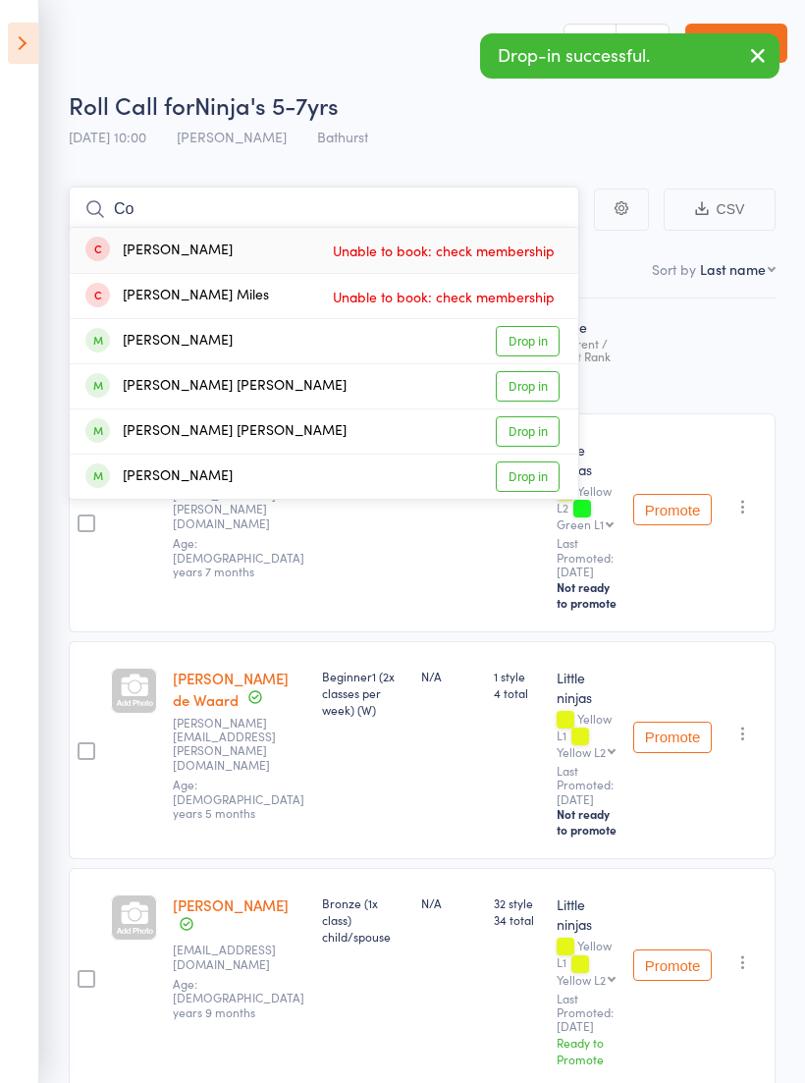
type input "C"
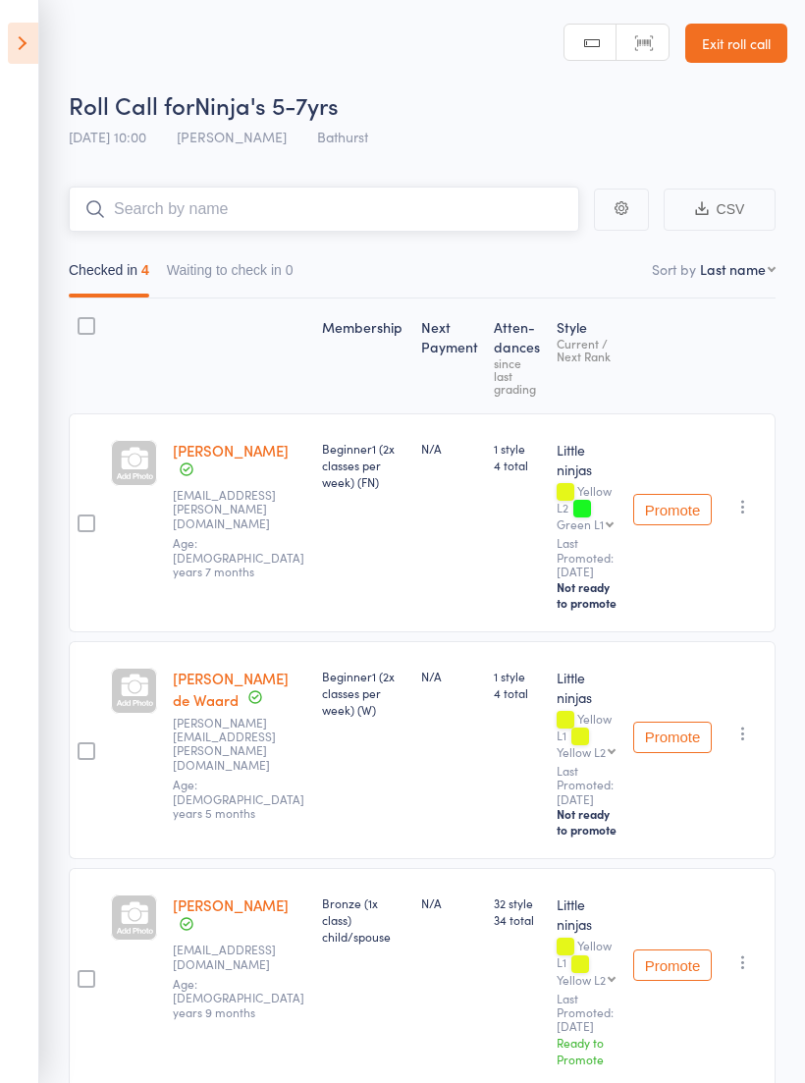
type input "W"
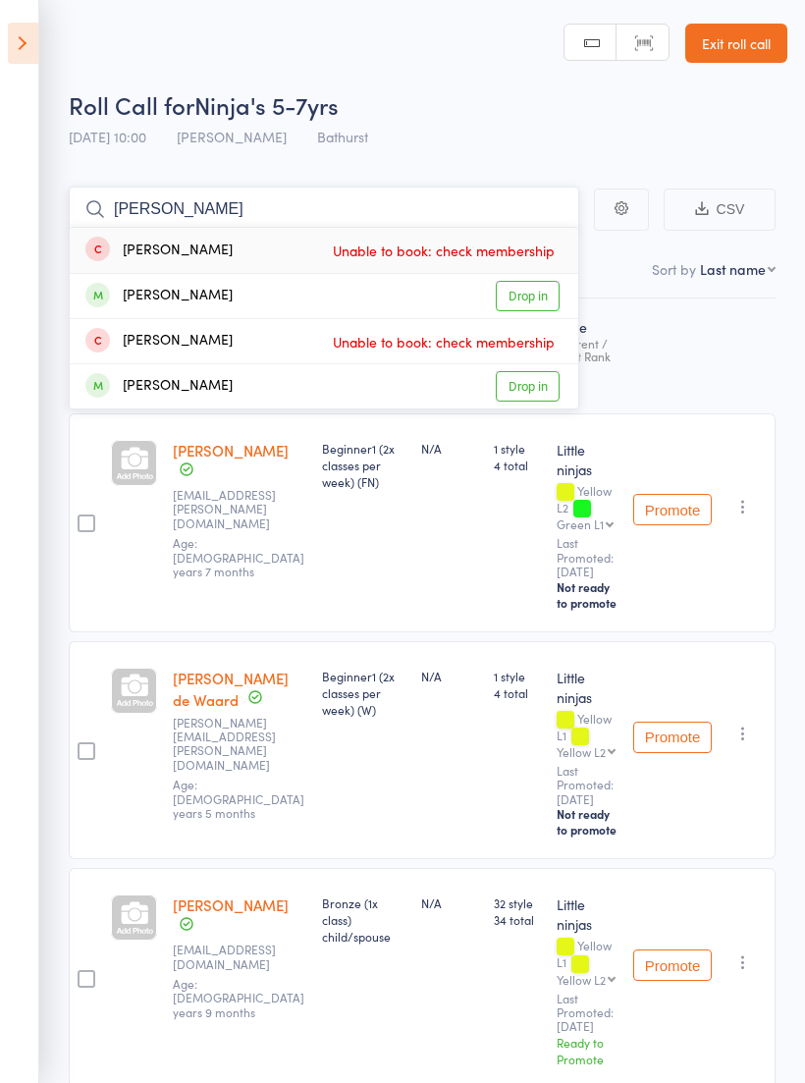
type input "Emily"
click at [532, 295] on link "Drop in" at bounding box center [528, 296] width 64 height 30
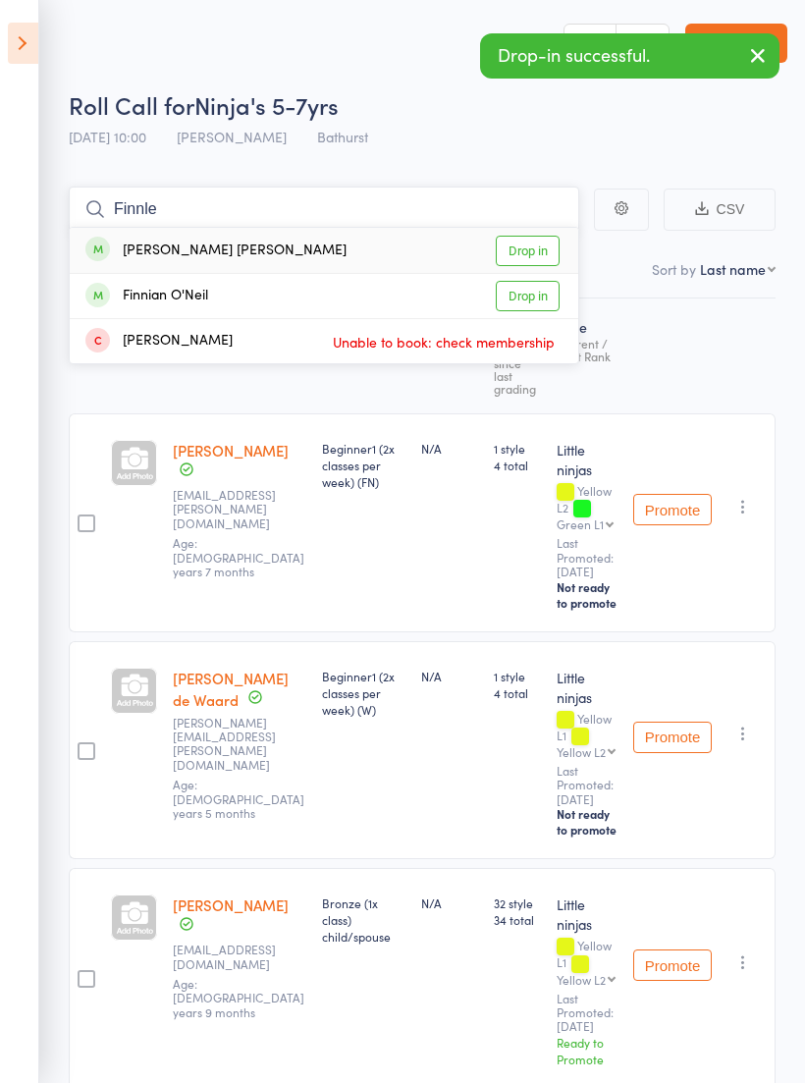
type input "Finnle"
click at [538, 253] on link "Drop in" at bounding box center [528, 251] width 64 height 30
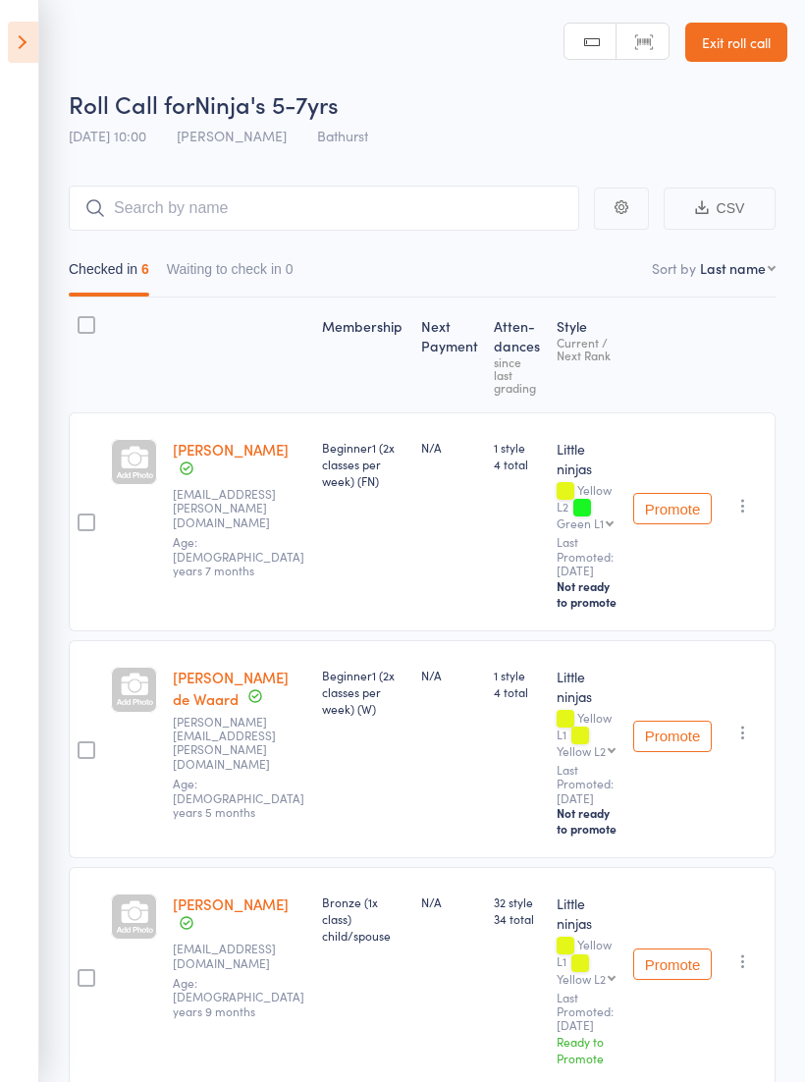
click at [749, 35] on link "Exit roll call" at bounding box center [736, 43] width 102 height 39
